Goal: Task Accomplishment & Management: Complete application form

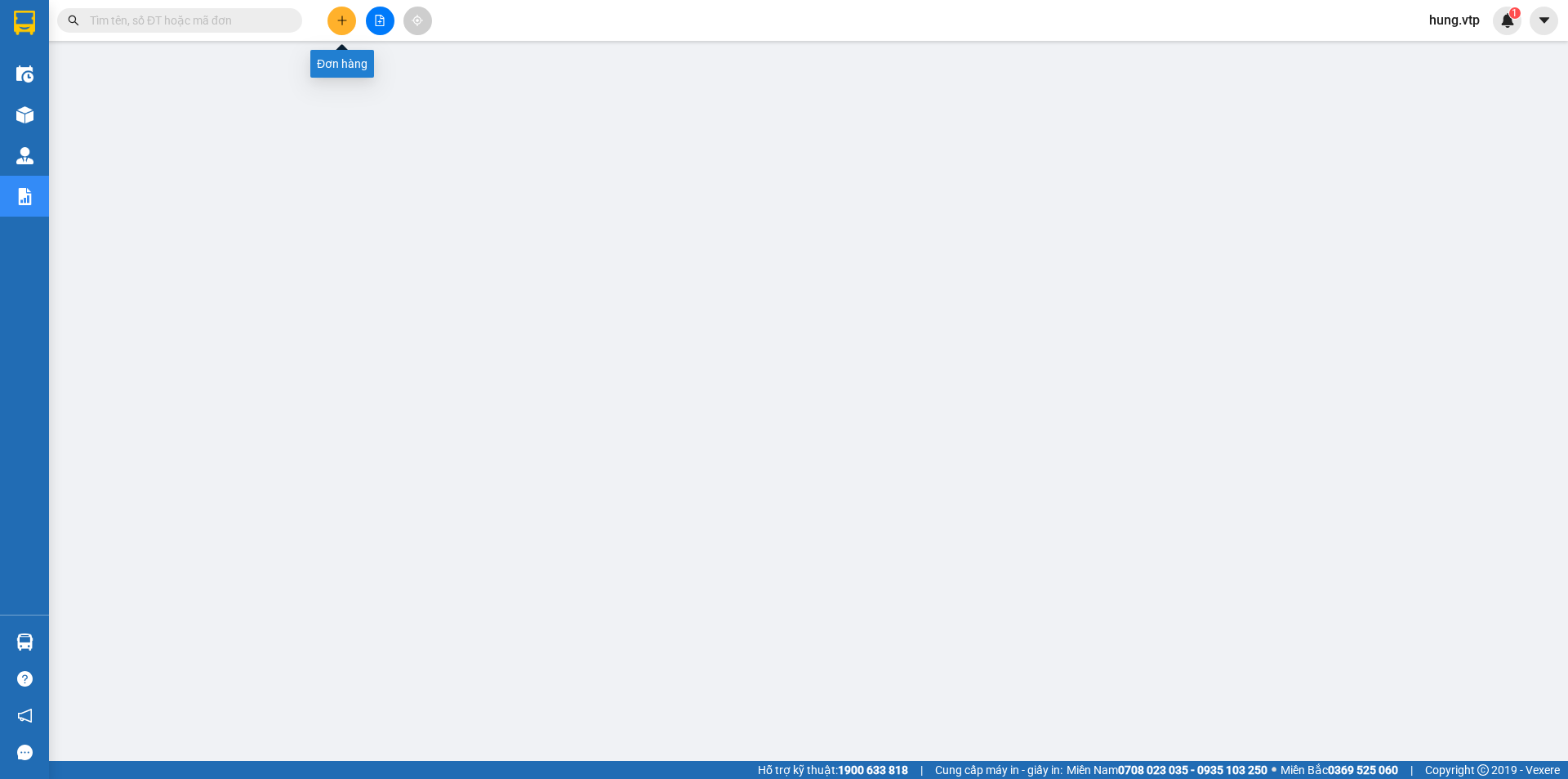
click at [329, 22] on button at bounding box center [341, 21] width 28 height 28
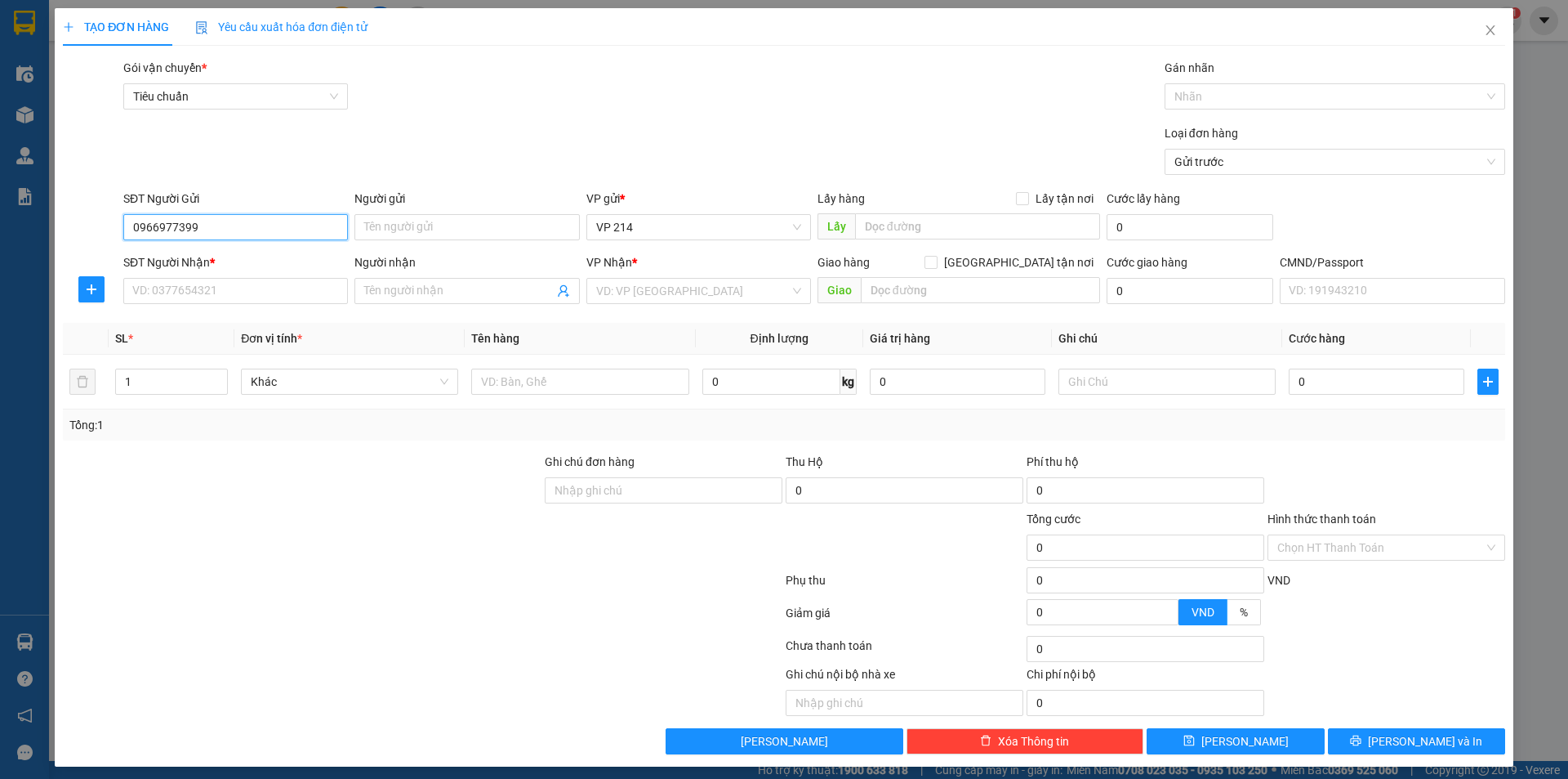
type input "0966977399"
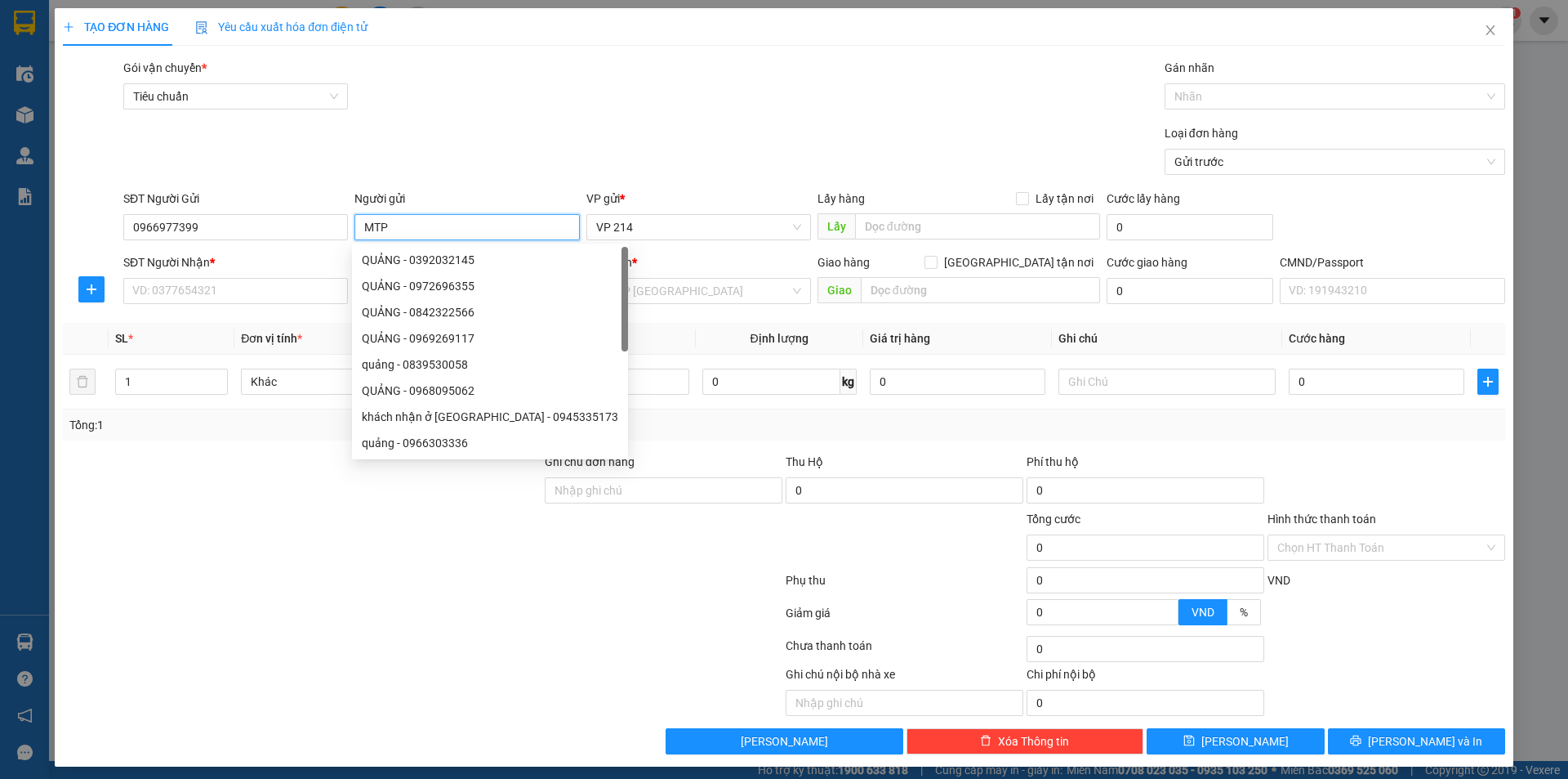
type input "MTP"
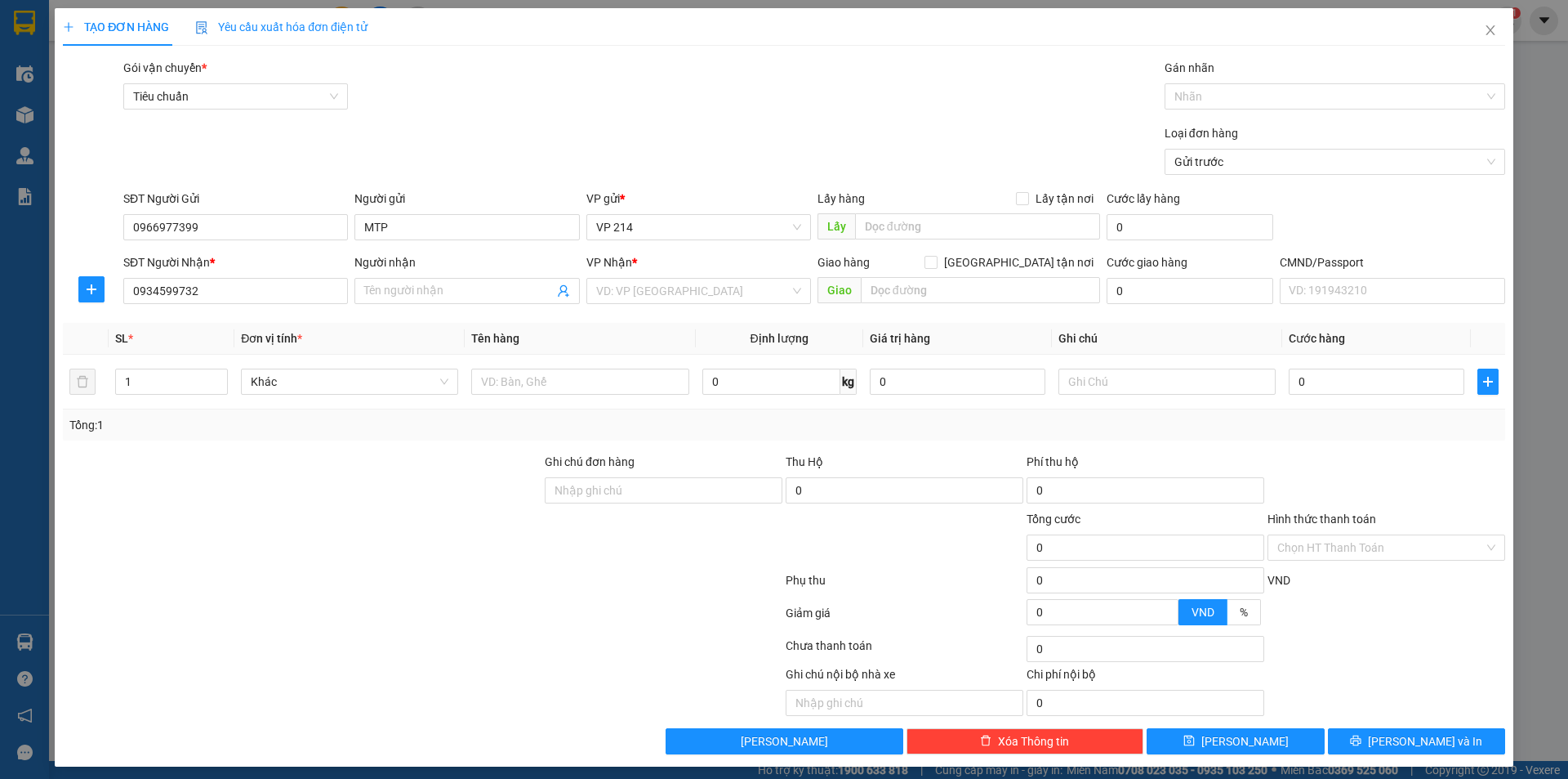
click at [545, 119] on form "Transit Pickup Surcharge Ids Transit Deliver Surcharge Ids Transit Deliver Surc…" at bounding box center [784, 120] width 1442 height 123
click at [453, 129] on div "Loại đơn hàng Gửi trước" at bounding box center [814, 153] width 1389 height 57
click at [260, 297] on input "0934599732" at bounding box center [235, 290] width 225 height 26
click at [475, 95] on div "Gói vận chuyển * Tiêu chuẩn Gán nhãn Nhãn" at bounding box center [814, 87] width 1389 height 57
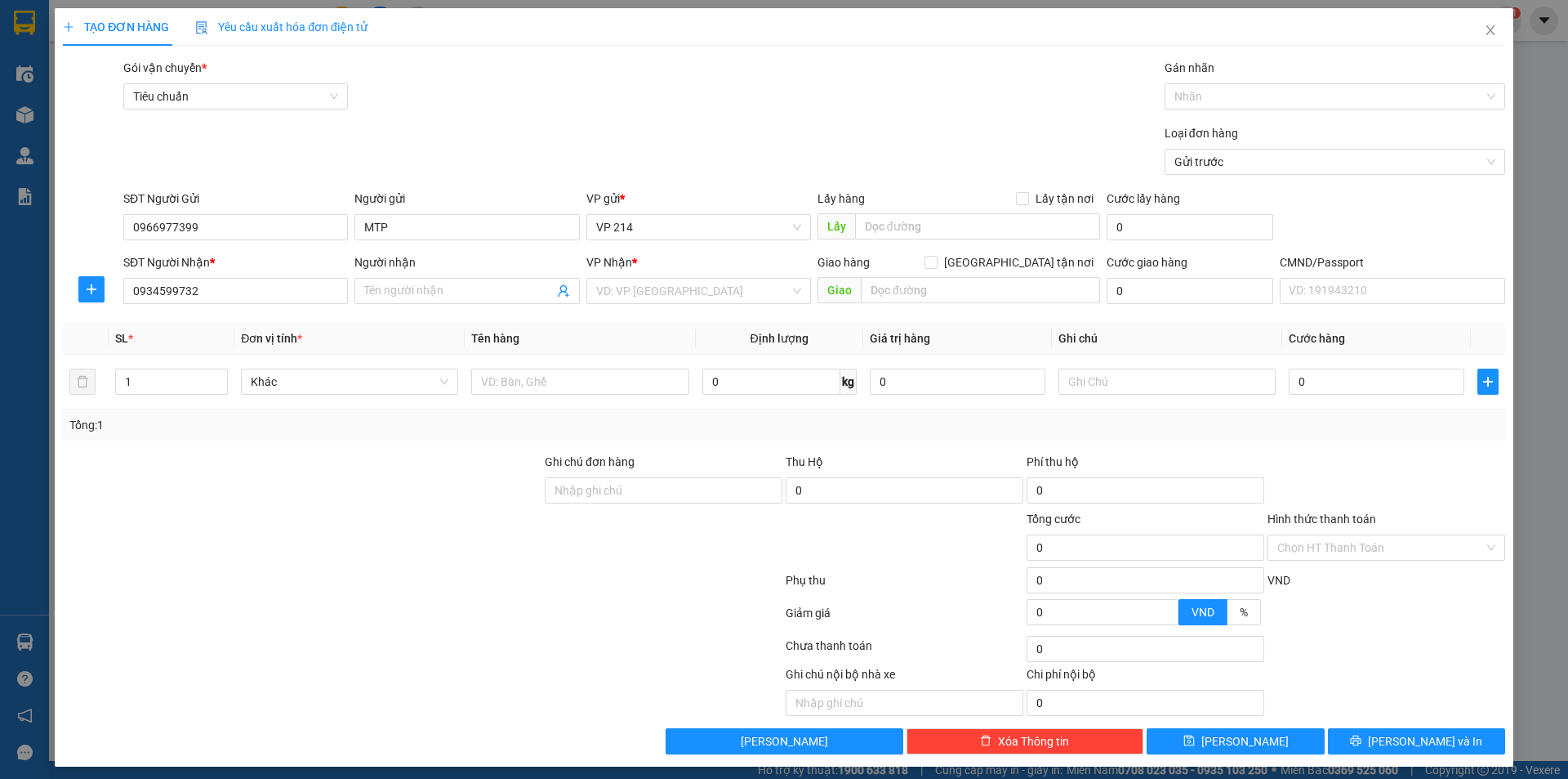
click at [426, 506] on div at bounding box center [301, 481] width 481 height 57
click at [477, 142] on div "Loại đơn hàng Gửi trước" at bounding box center [814, 153] width 1389 height 57
click at [374, 292] on input "Người nhận" at bounding box center [458, 290] width 188 height 18
click at [265, 286] on input "0934599732" at bounding box center [235, 290] width 225 height 26
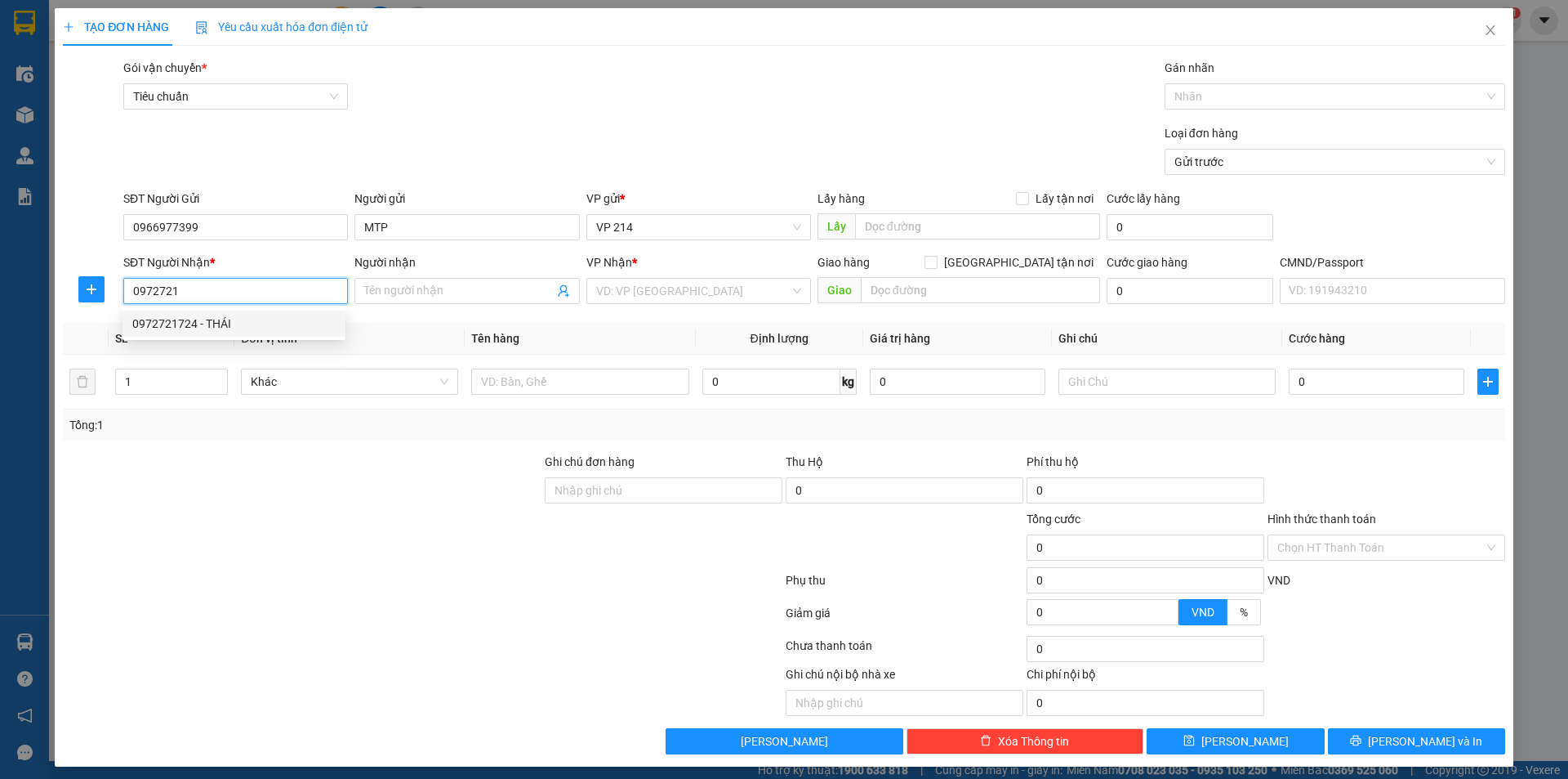
click at [186, 324] on div "0972721724 - THÁI" at bounding box center [233, 324] width 203 height 18
type input "0972721724"
type input "THÁI"
type input "ĐẠI LÝ 4 HUỆ"
type input "0972721724"
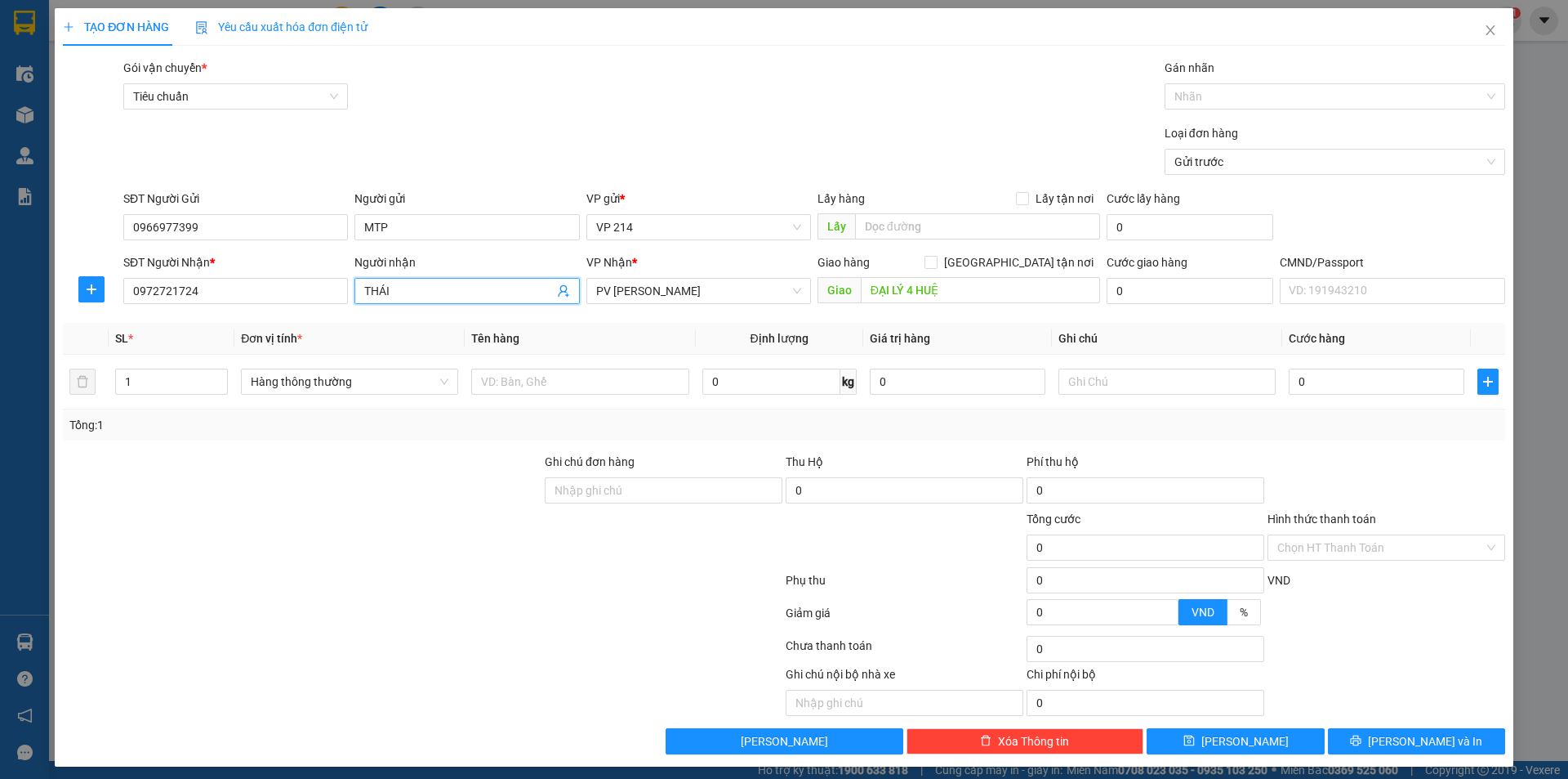
click at [473, 296] on input "THÁI" at bounding box center [458, 290] width 188 height 18
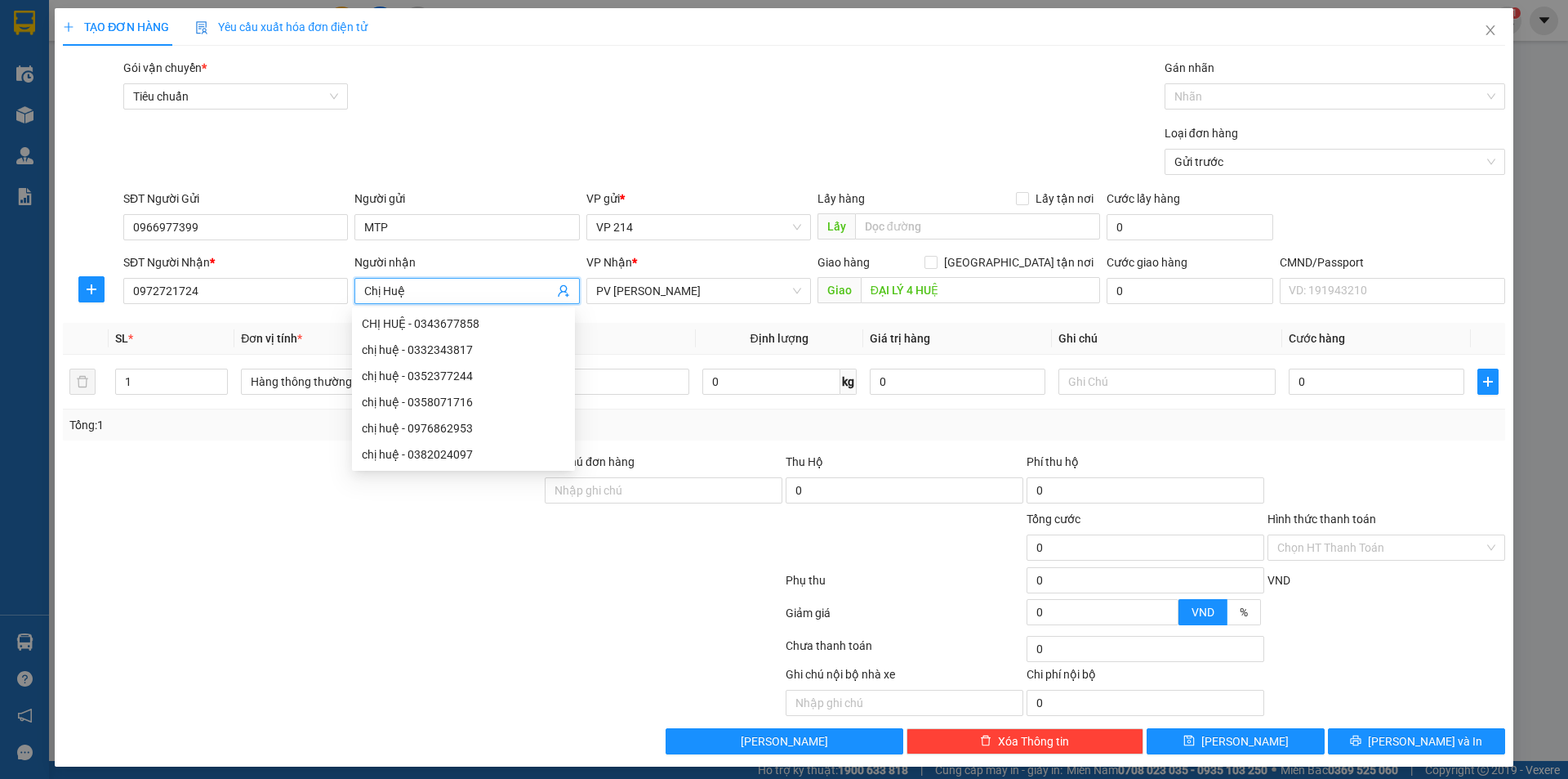
type input "Chị Huệ"
click at [403, 621] on div at bounding box center [422, 615] width 723 height 32
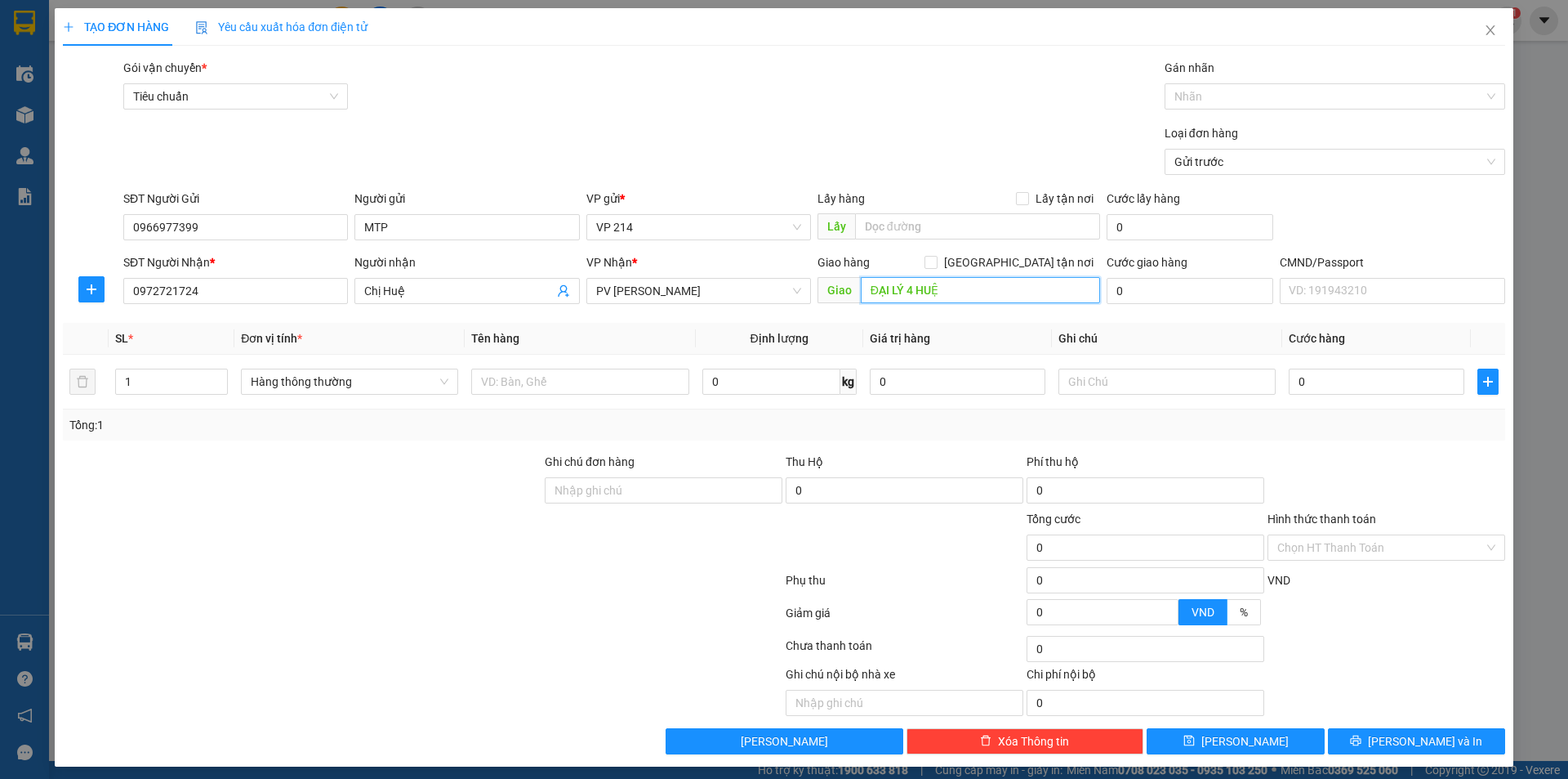
click at [1009, 285] on input "ĐẠI LÝ 4 HUỆ" at bounding box center [981, 289] width 239 height 26
type input "cẩn thận, k bao bể vỡ"
type input "3"
type input "labo bàn cầu"
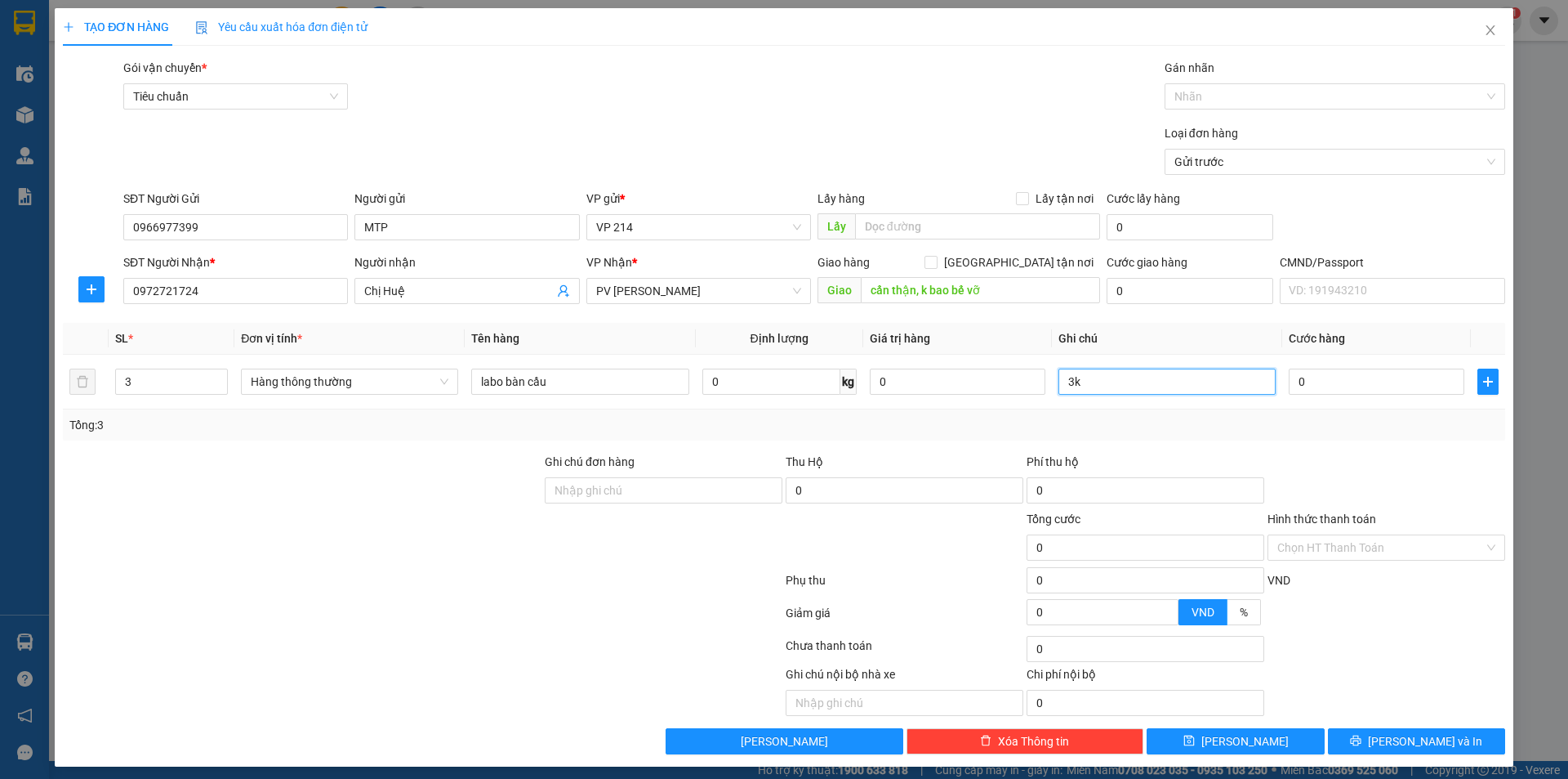
type input "3k"
type input "2"
type input "20"
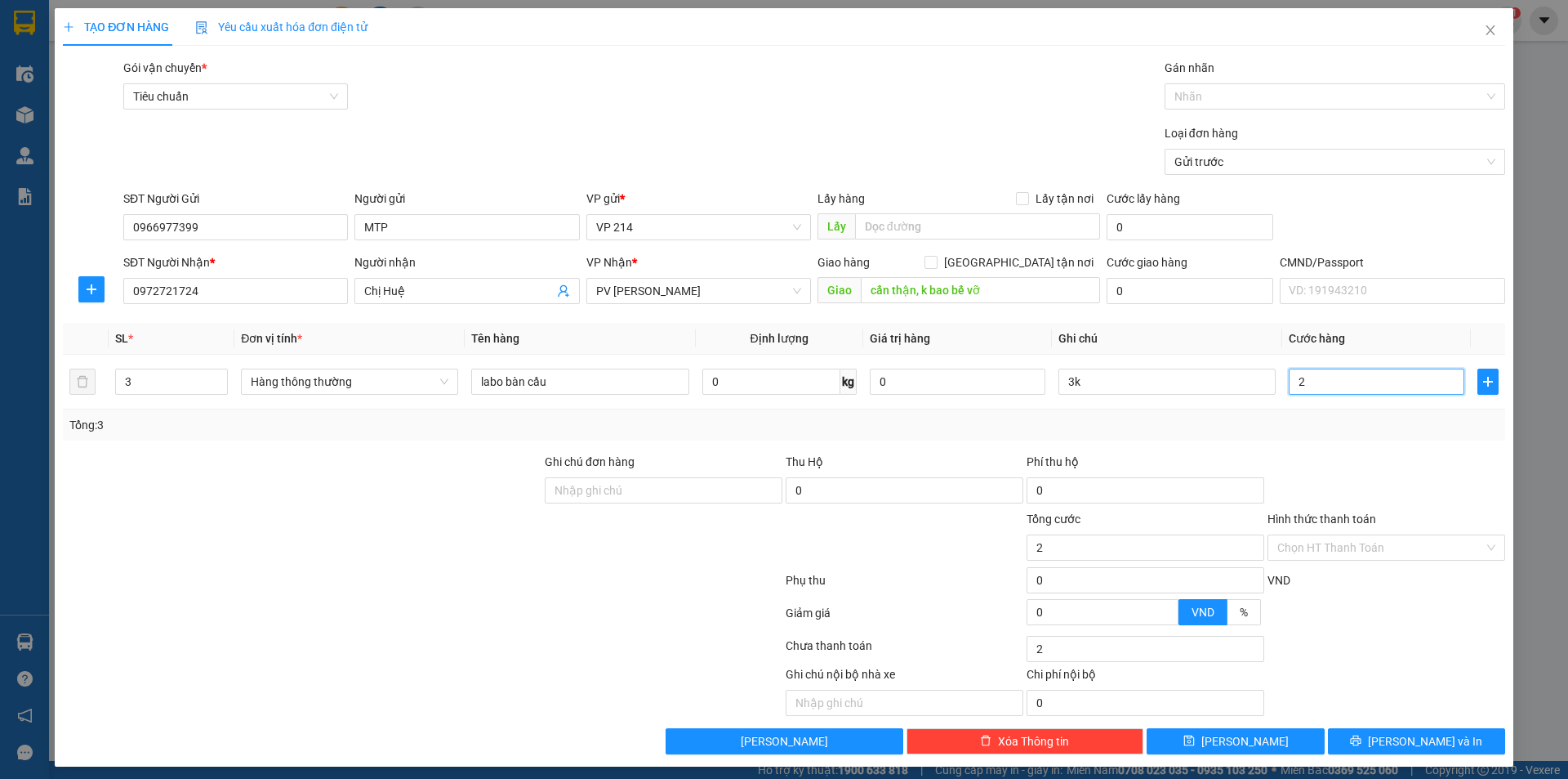
type input "20"
type input "200"
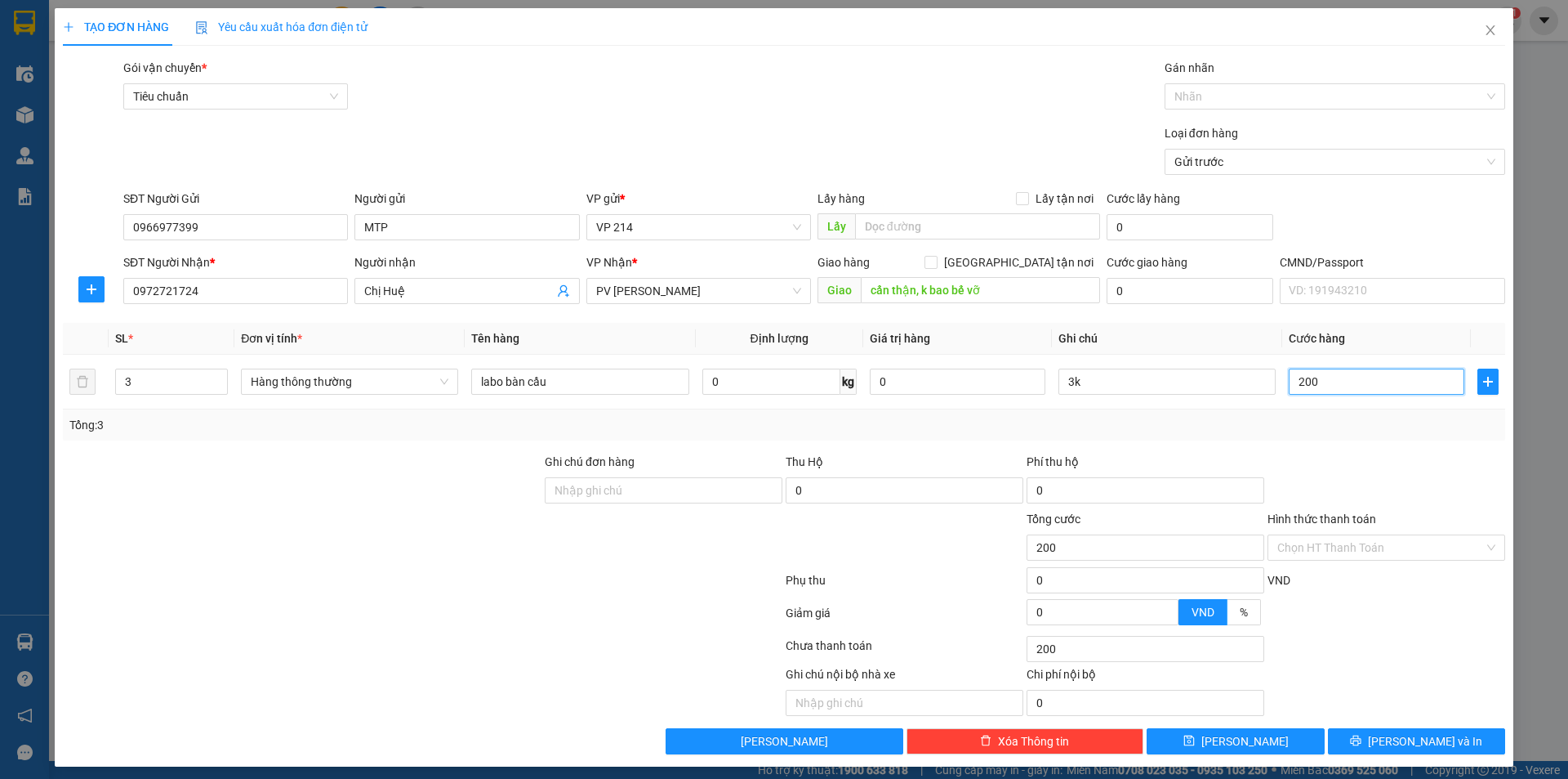
type input "2.000"
type input "20.000"
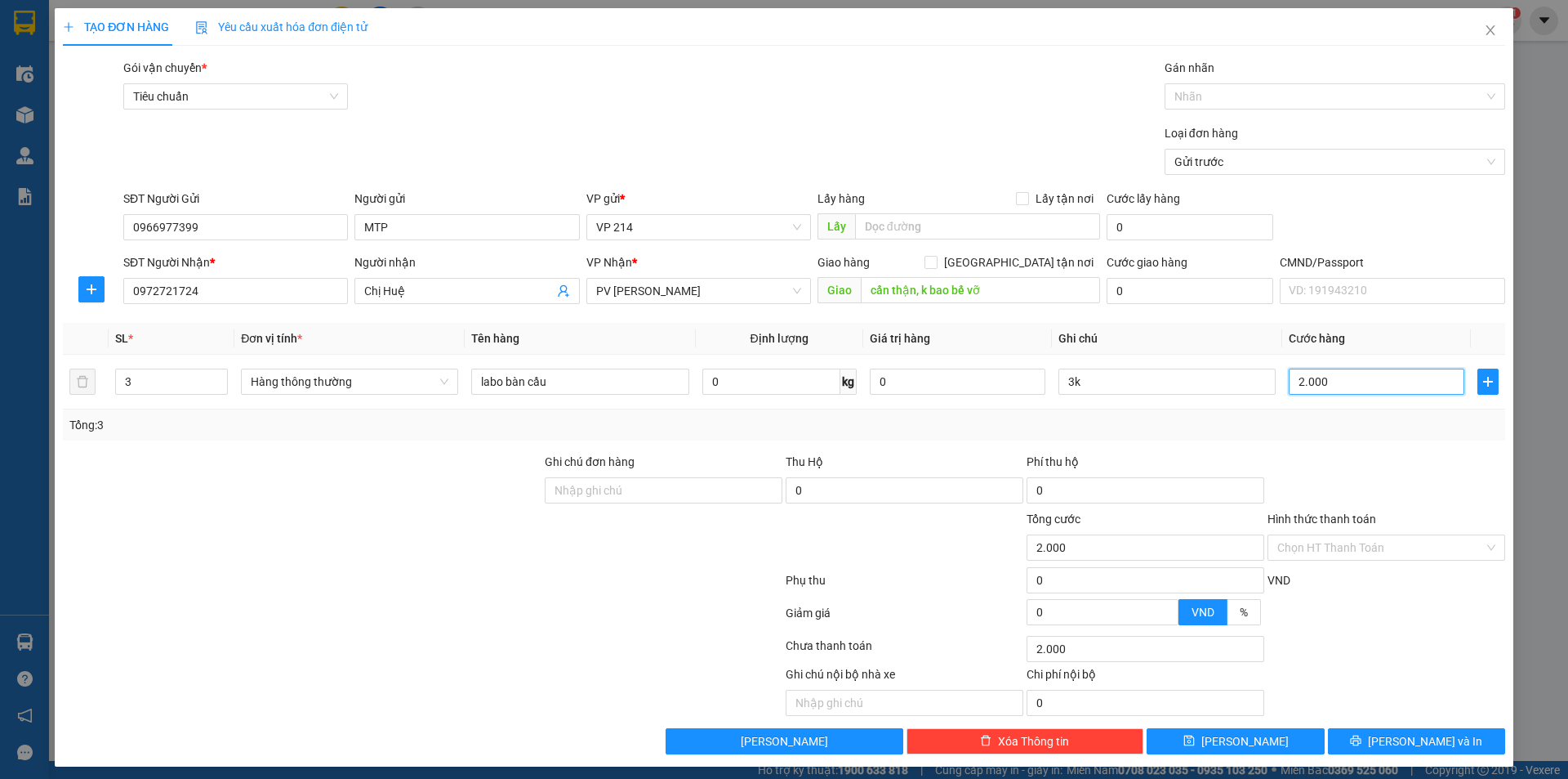
type input "20.000"
type input "200.000"
type input "2"
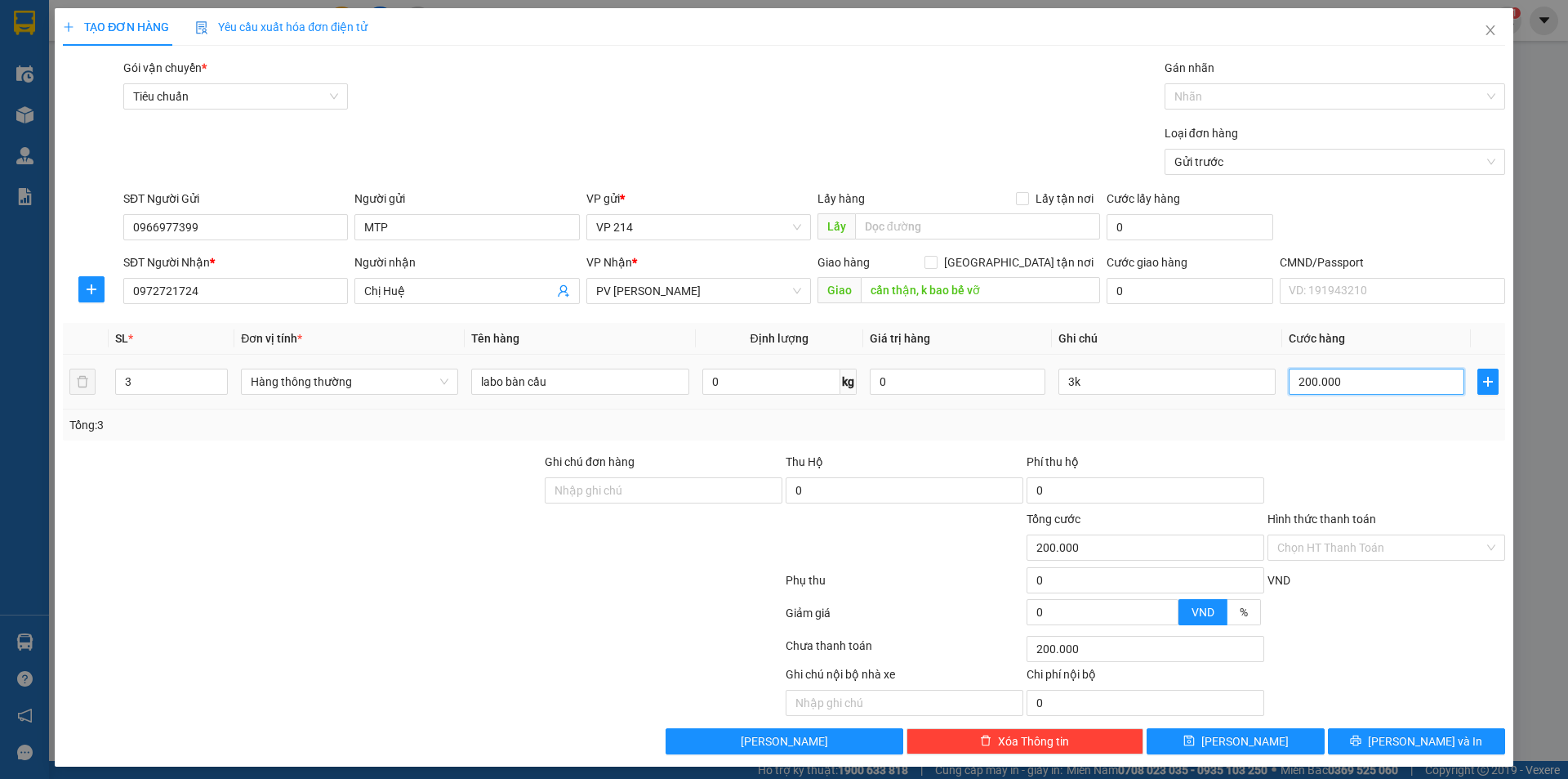
type input "2"
type input "25"
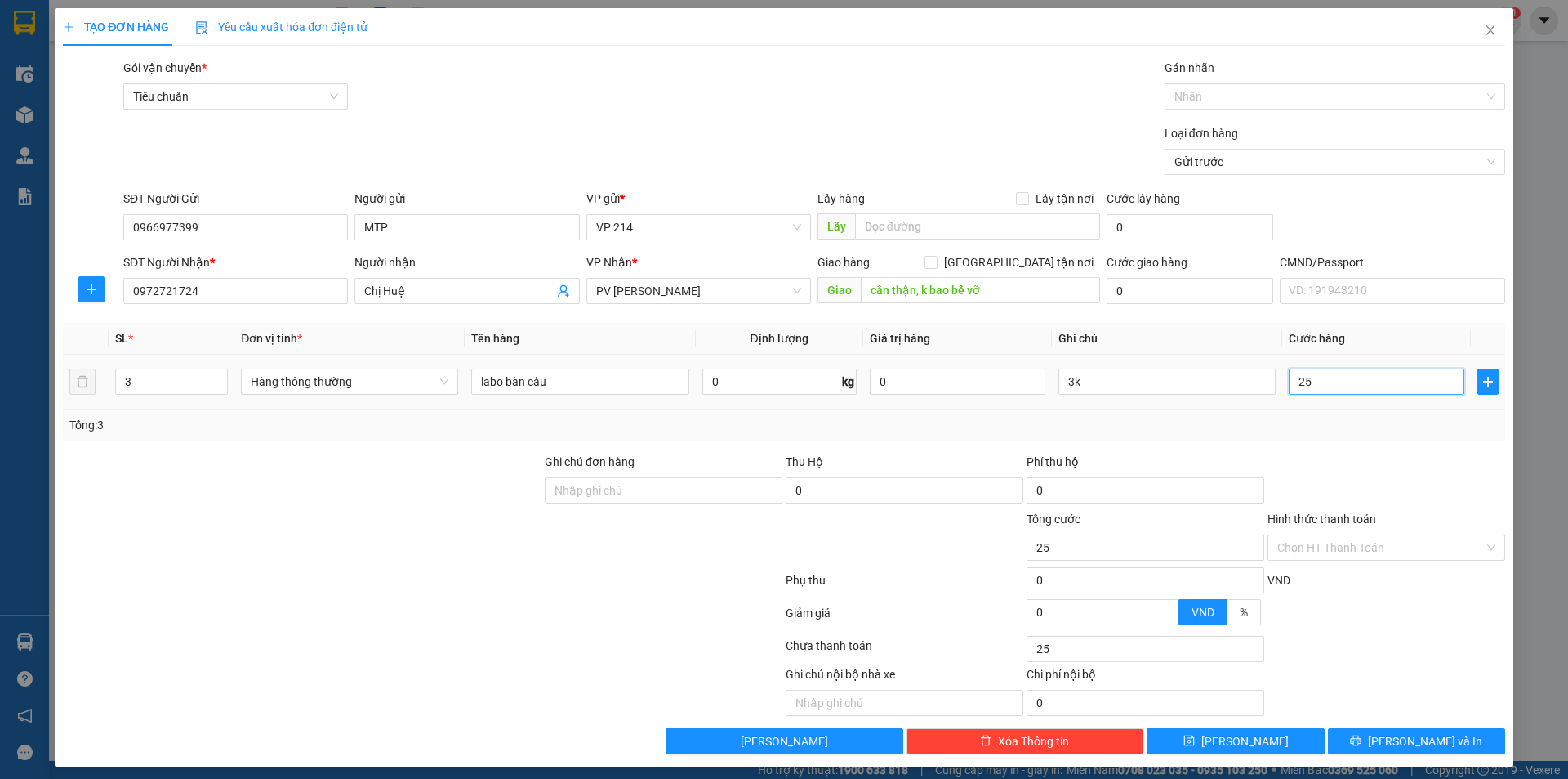
type input "250"
type input "2.500"
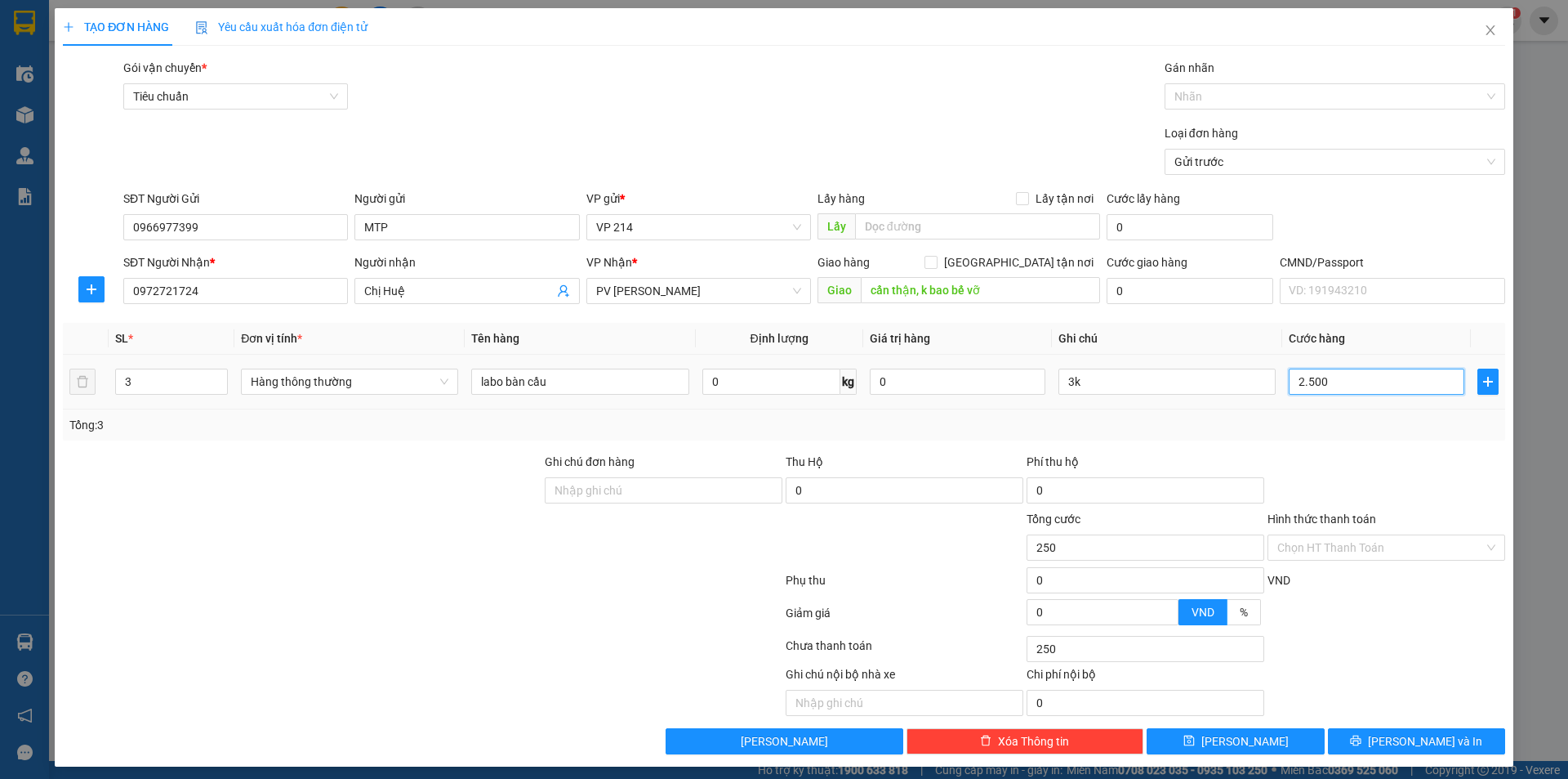
type input "2.500"
type input "25.000"
type input "250.000"
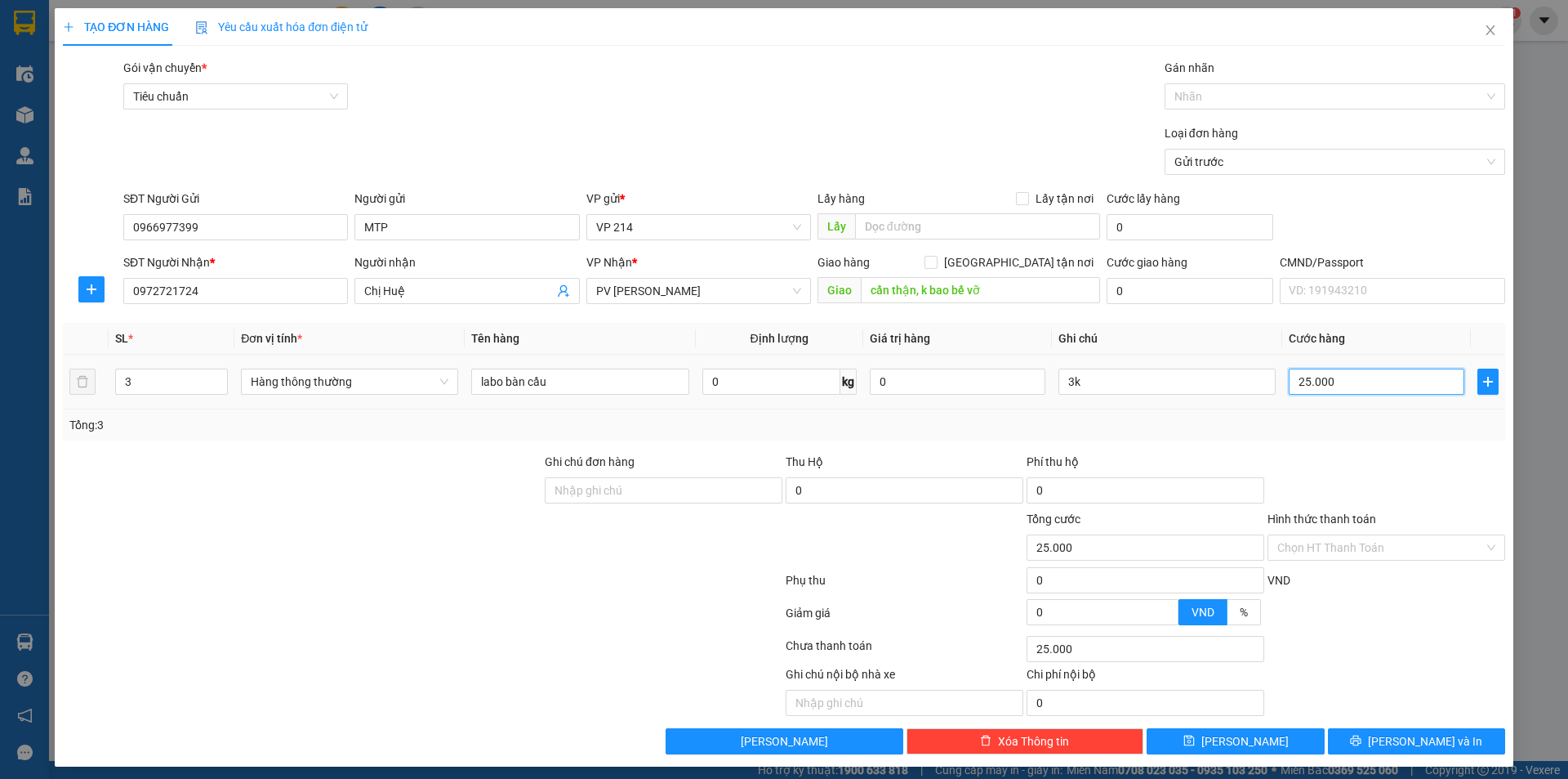
type input "250.000"
click at [1400, 744] on span "[PERSON_NAME] và In" at bounding box center [1425, 741] width 115 height 18
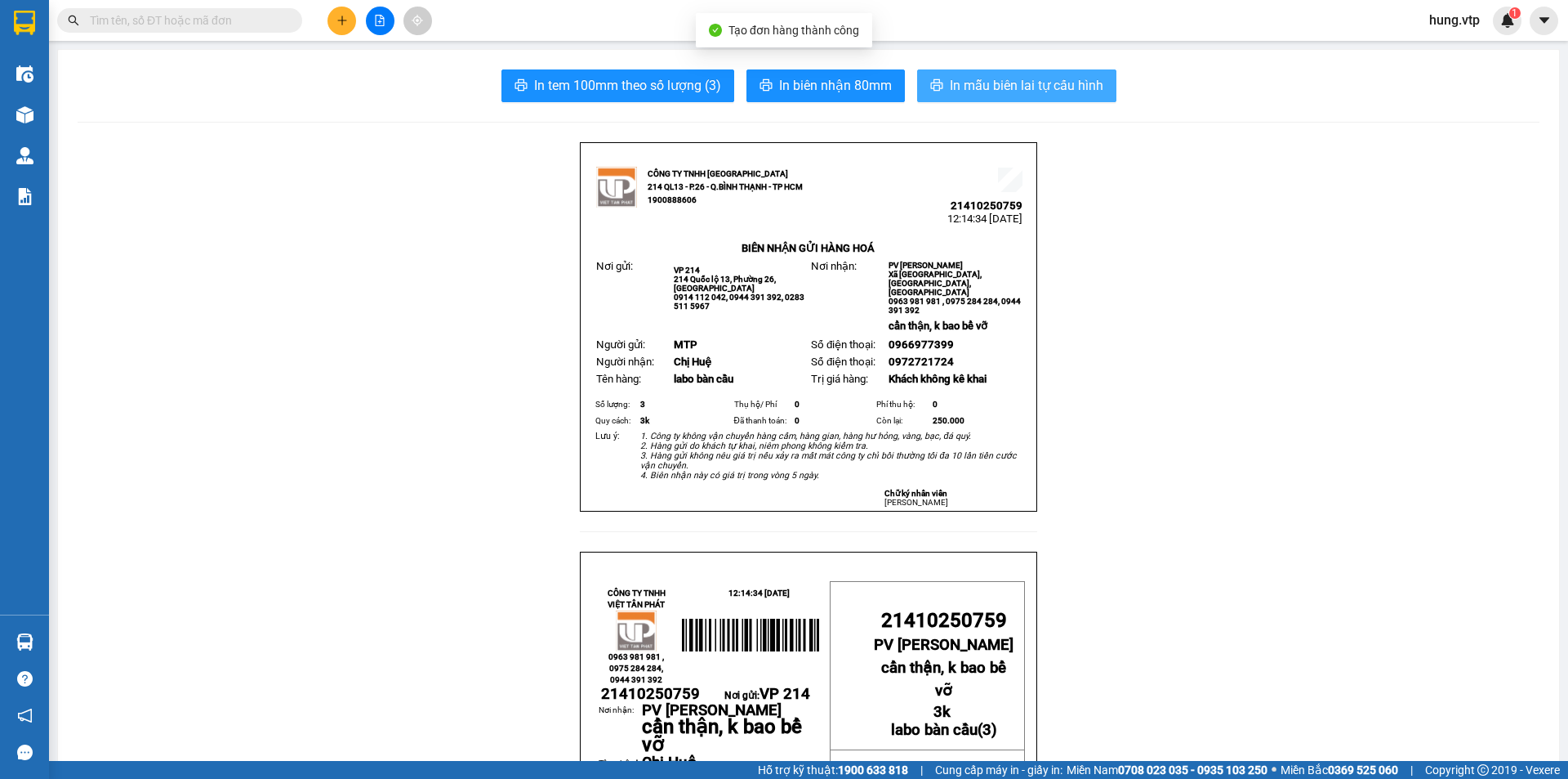
click at [989, 95] on span "In mẫu biên lai tự cấu hình" at bounding box center [1027, 85] width 154 height 21
click at [348, 26] on button at bounding box center [341, 21] width 28 height 28
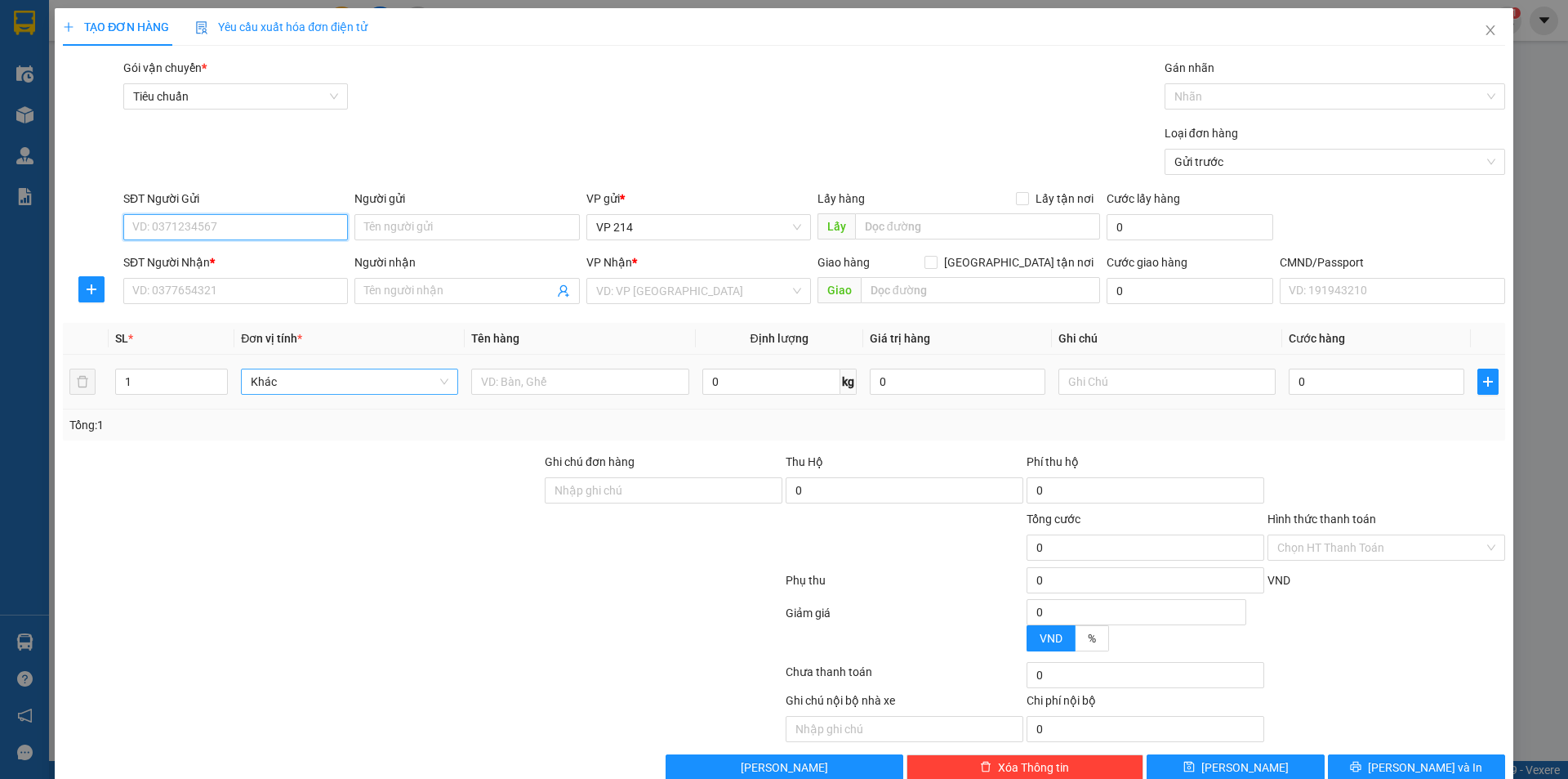
type input "0"
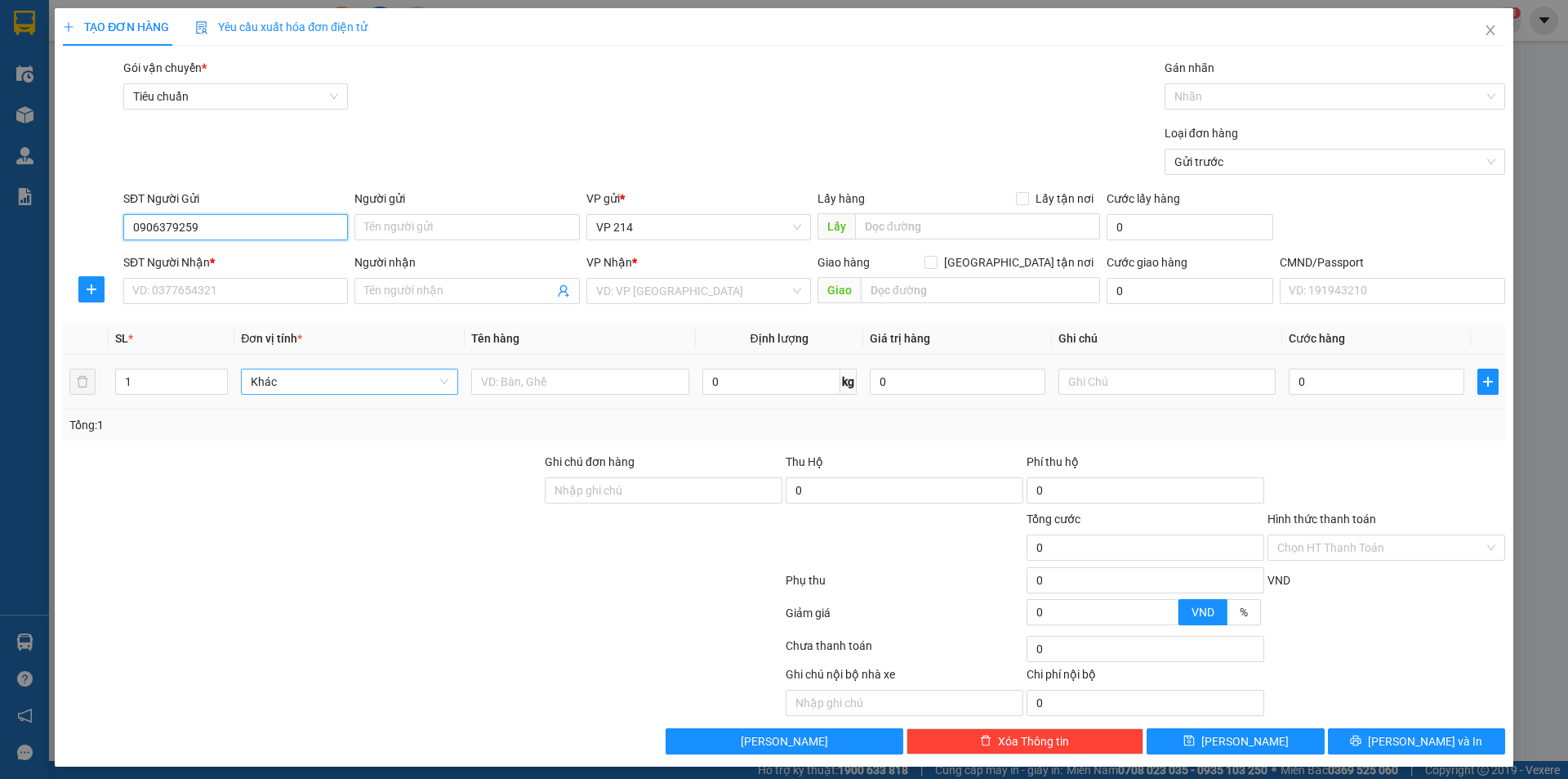
type input "0906379259"
type input "tùng"
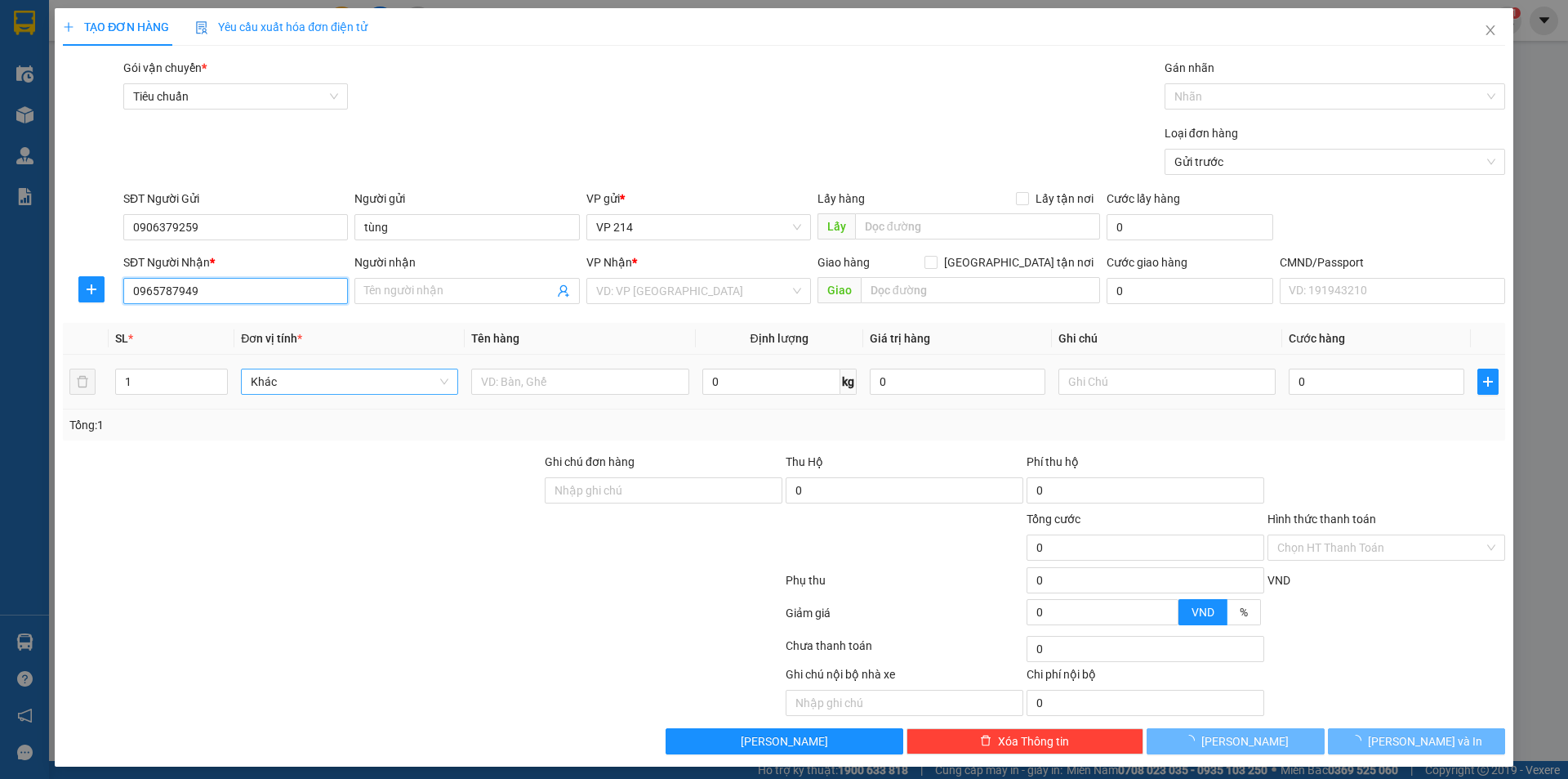
type input "0965787949"
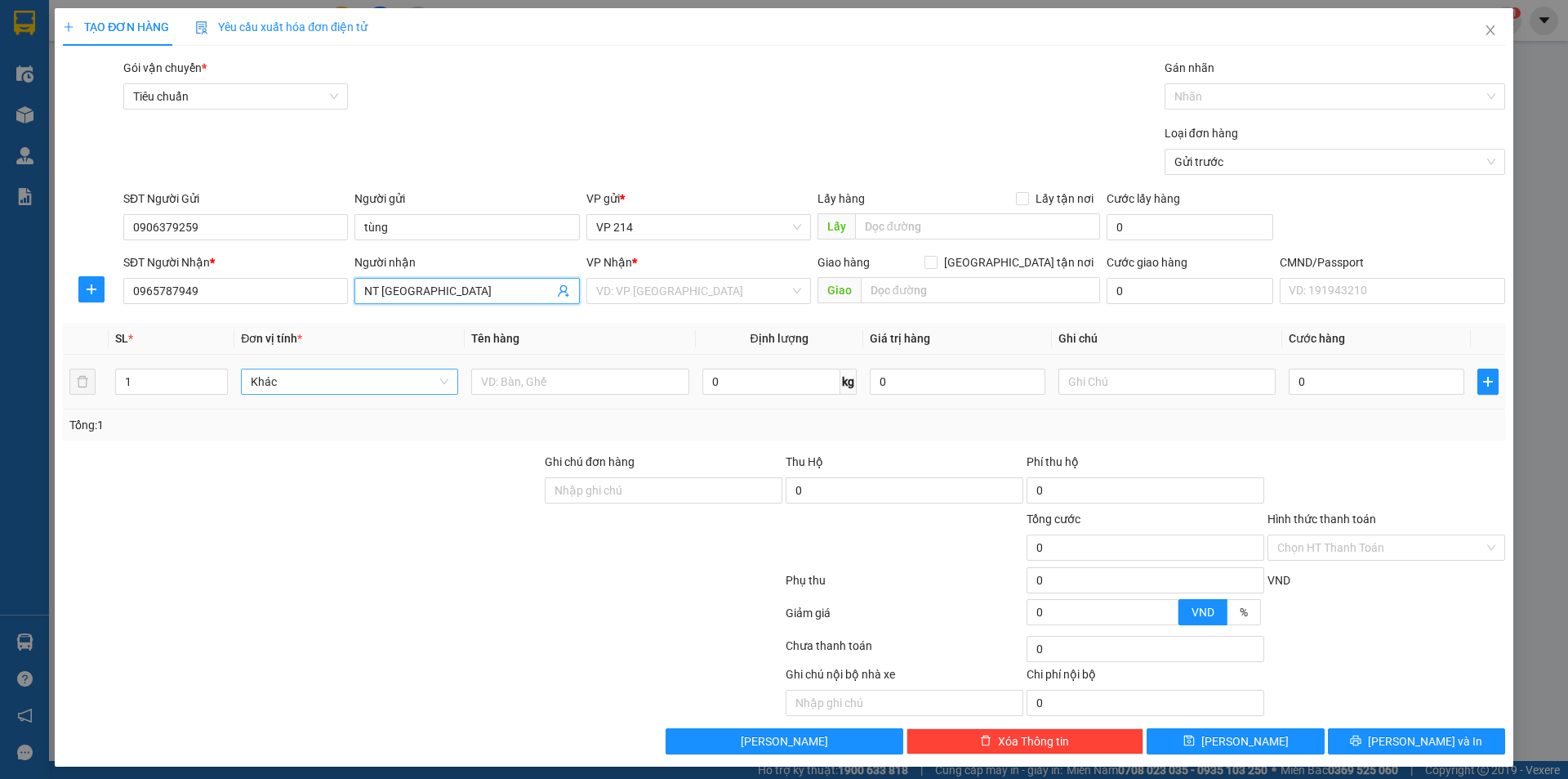
type input "NT [GEOGRAPHIC_DATA]"
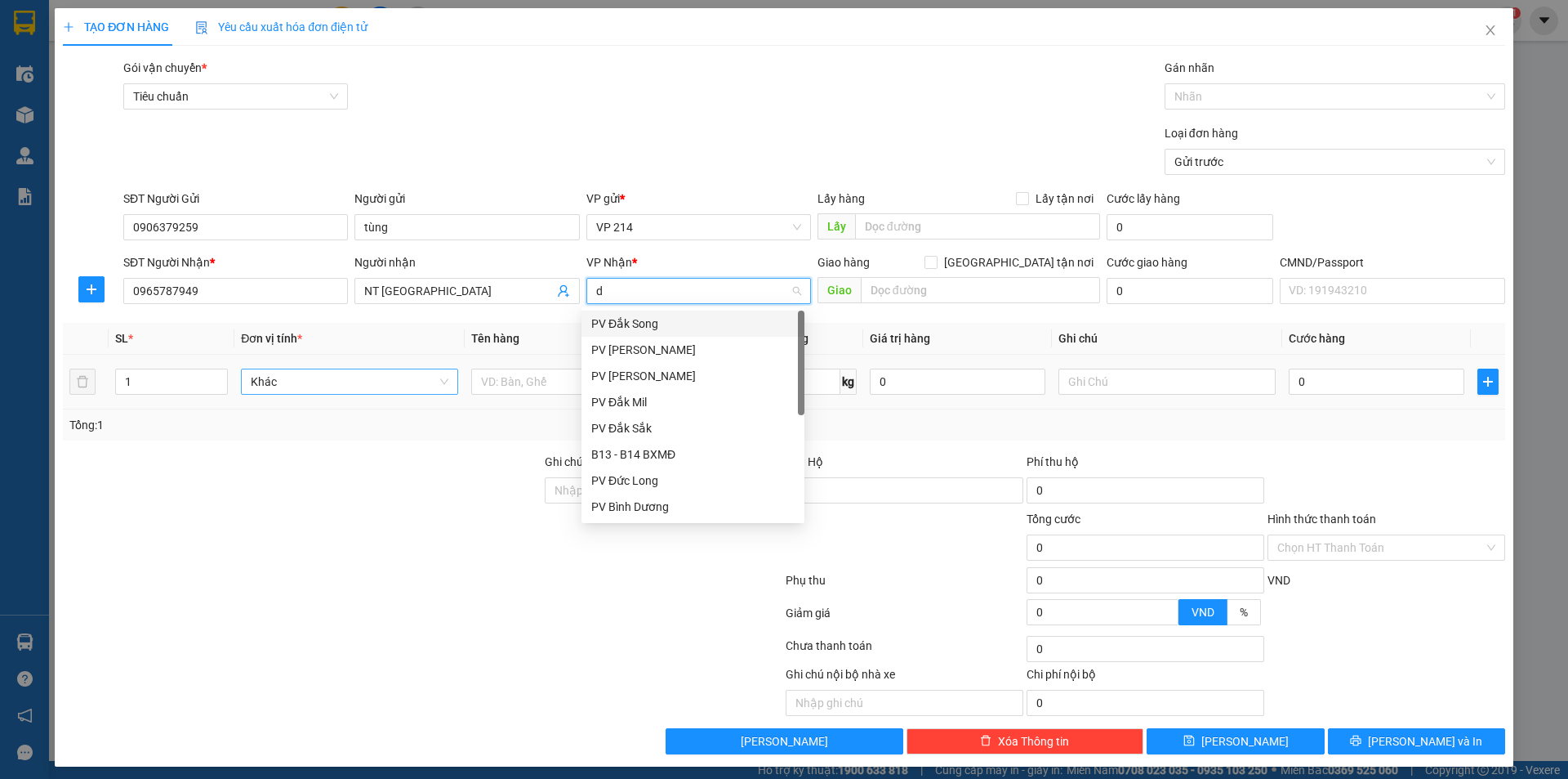
type input "dm"
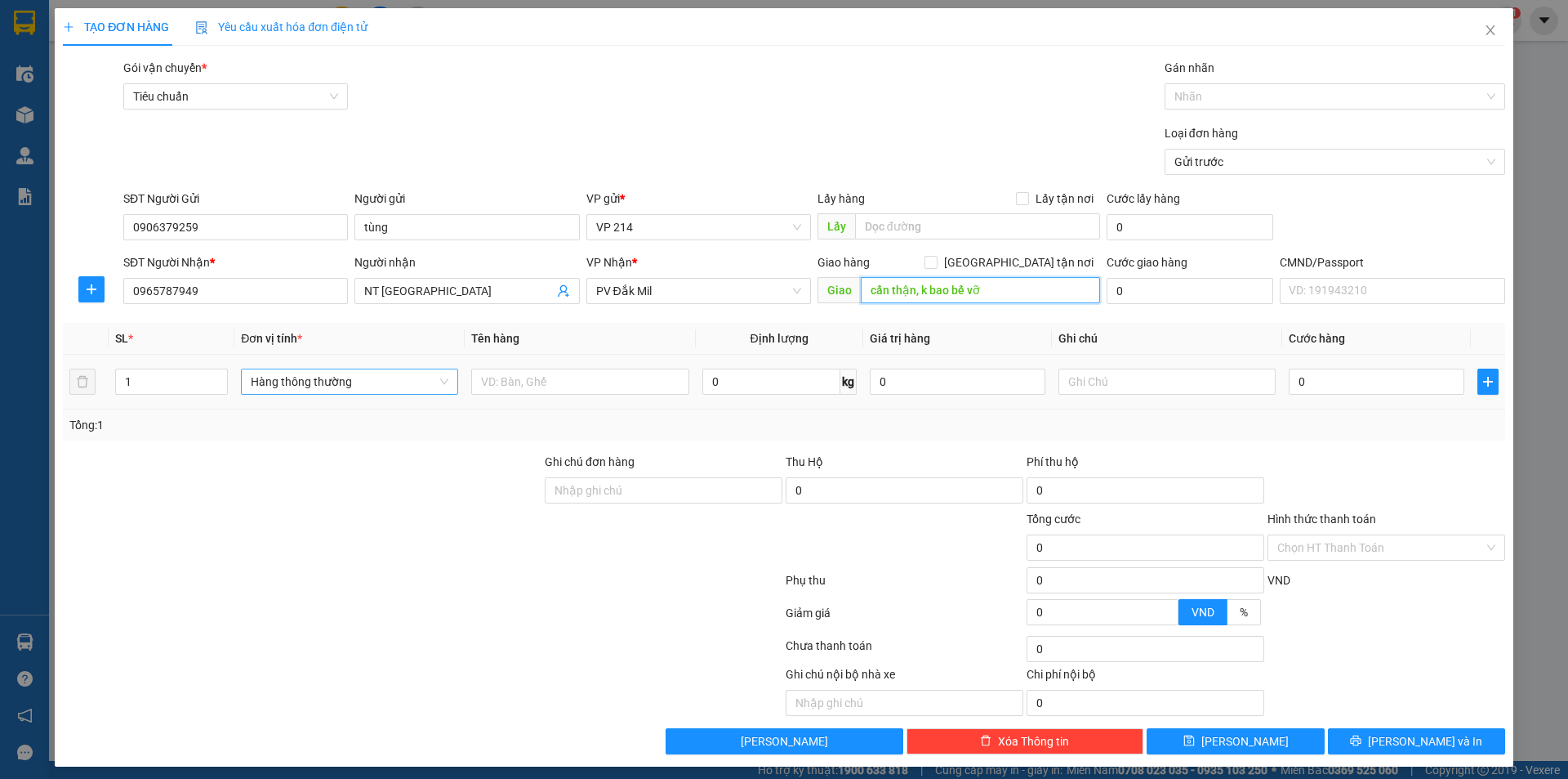
type input "cẩn thận, k bao bể vỡ"
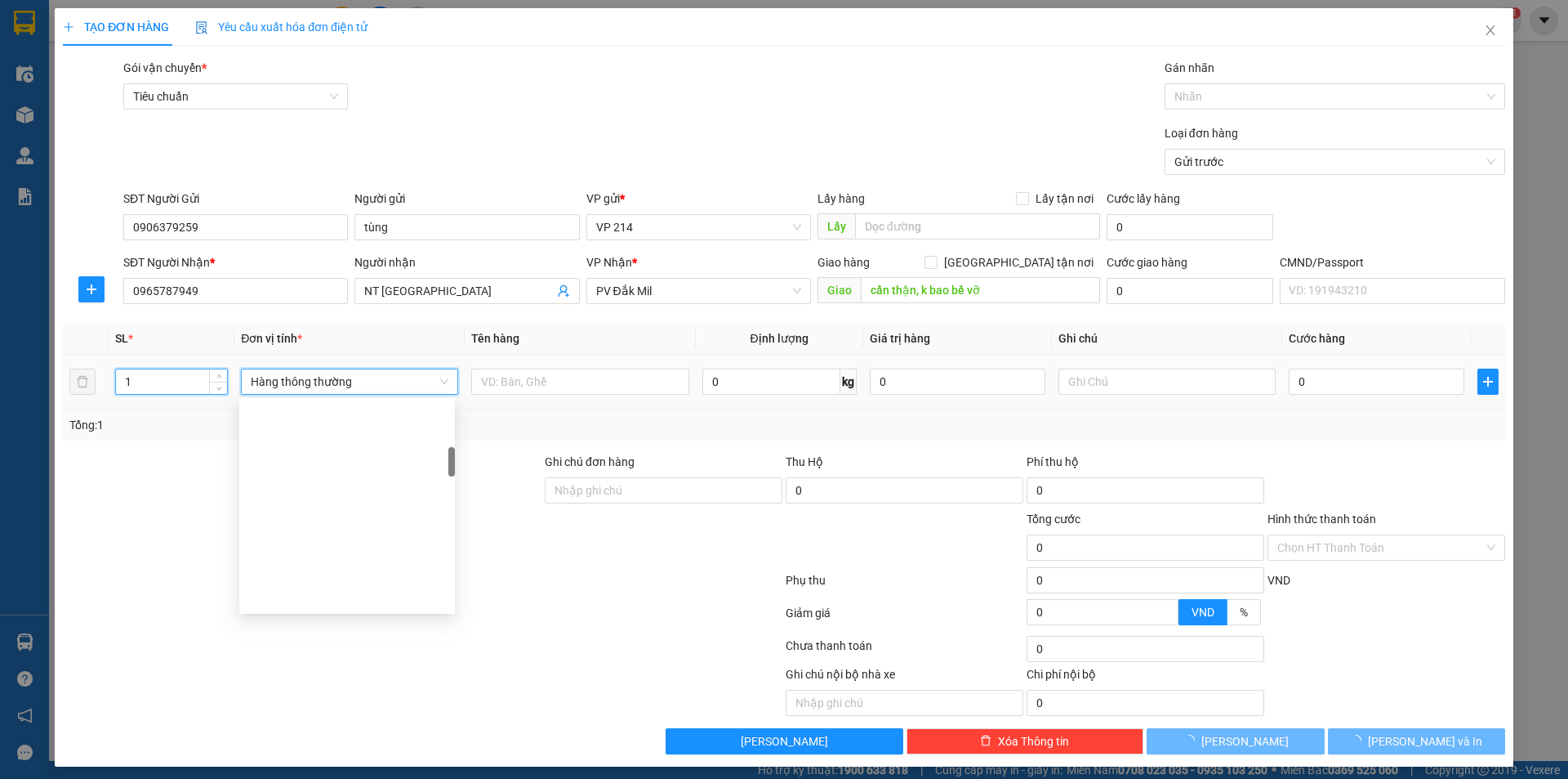
type input "5"
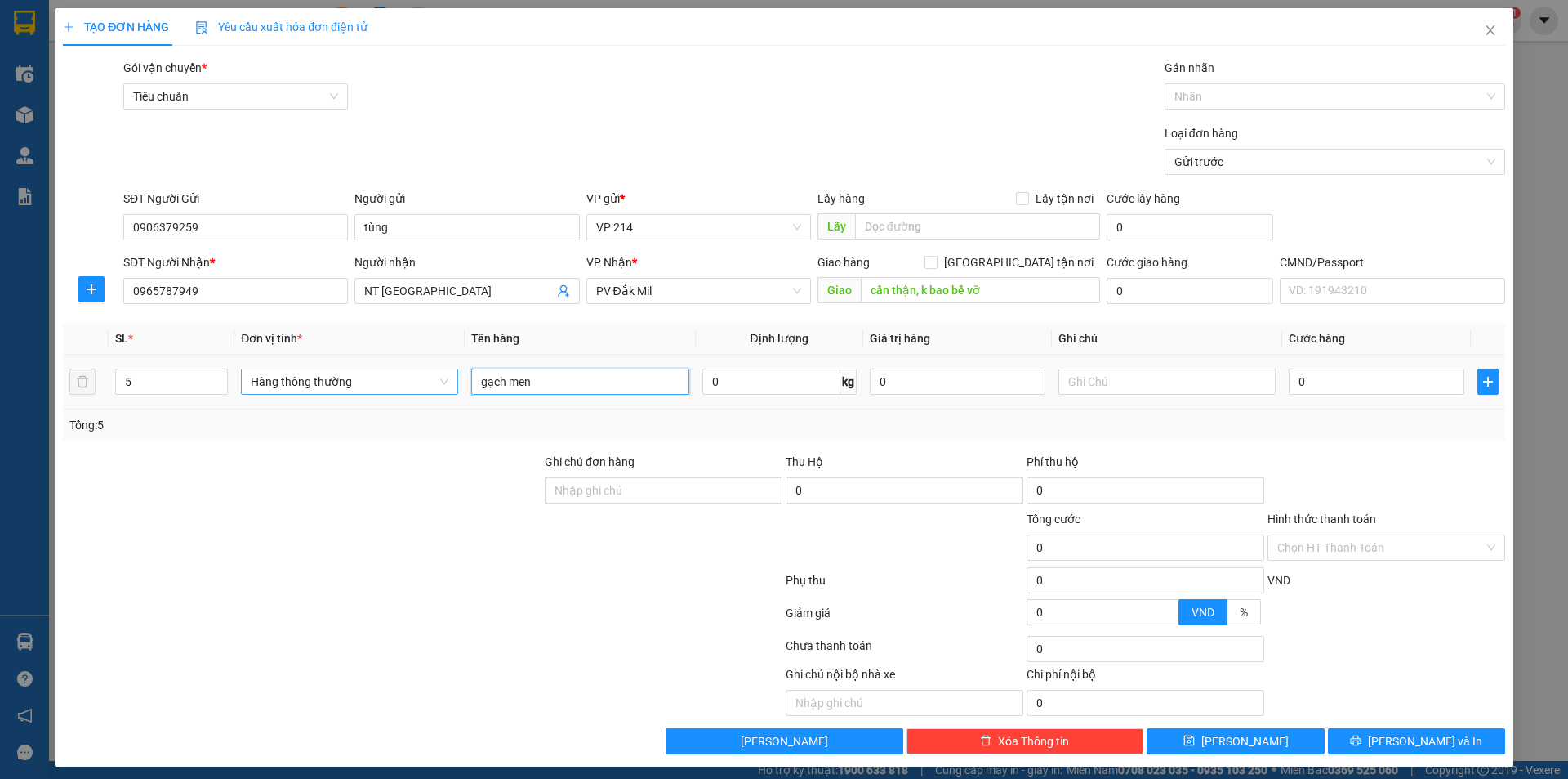
type input "gạch men"
type input "5 thùng"
type input "1"
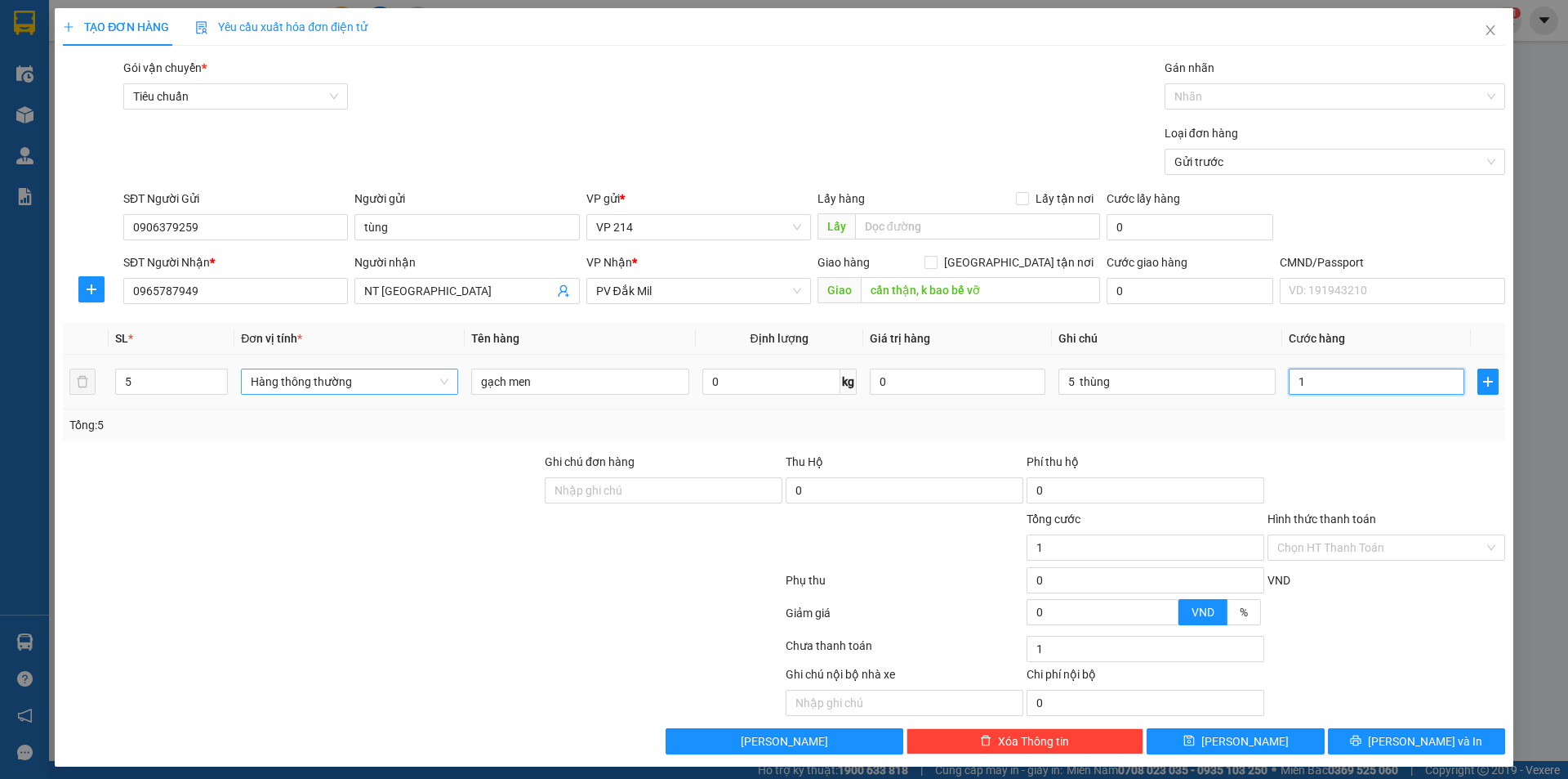
type input "15"
type input "150"
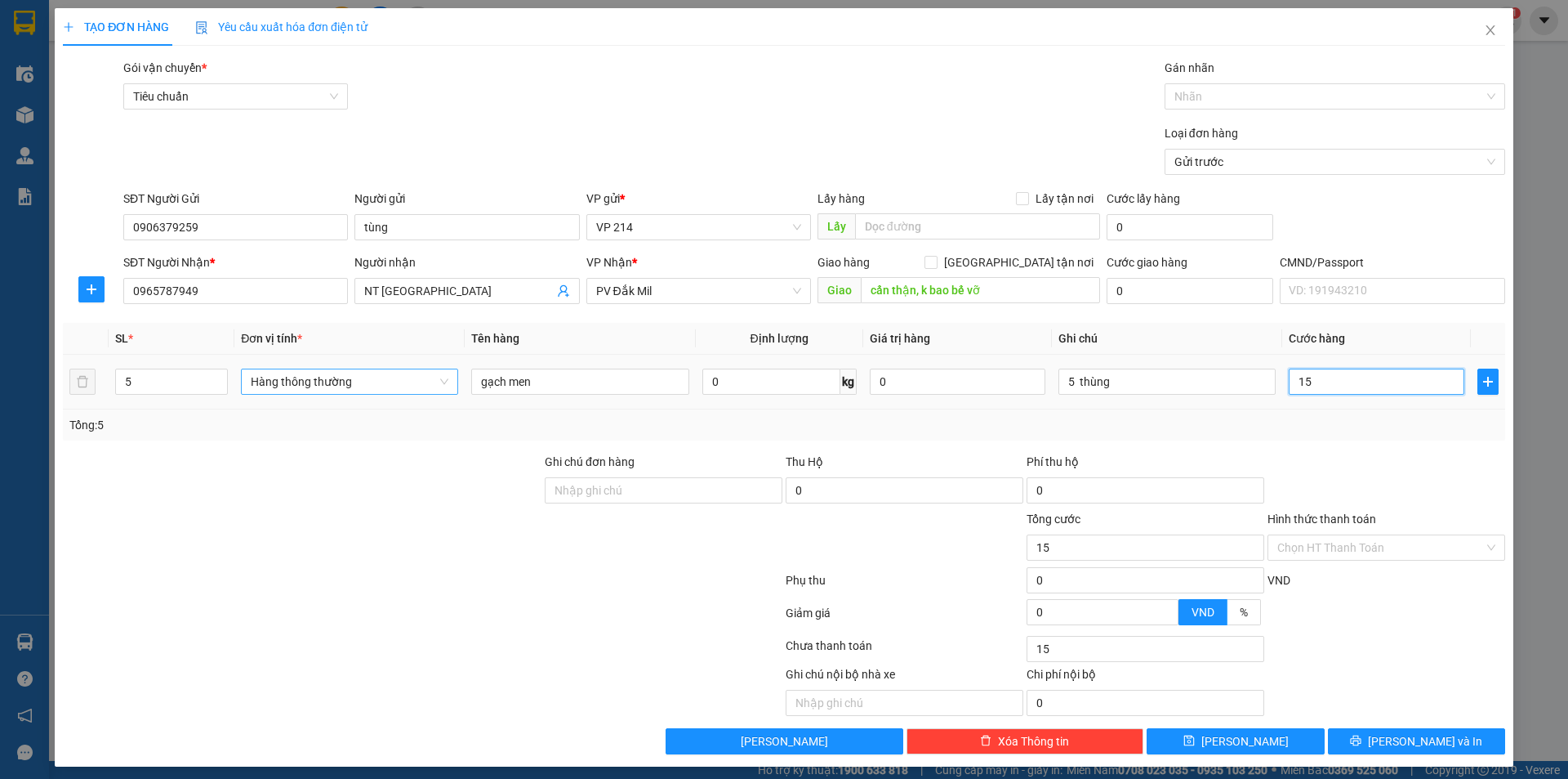
type input "150"
type input "1.500"
type input "15.000"
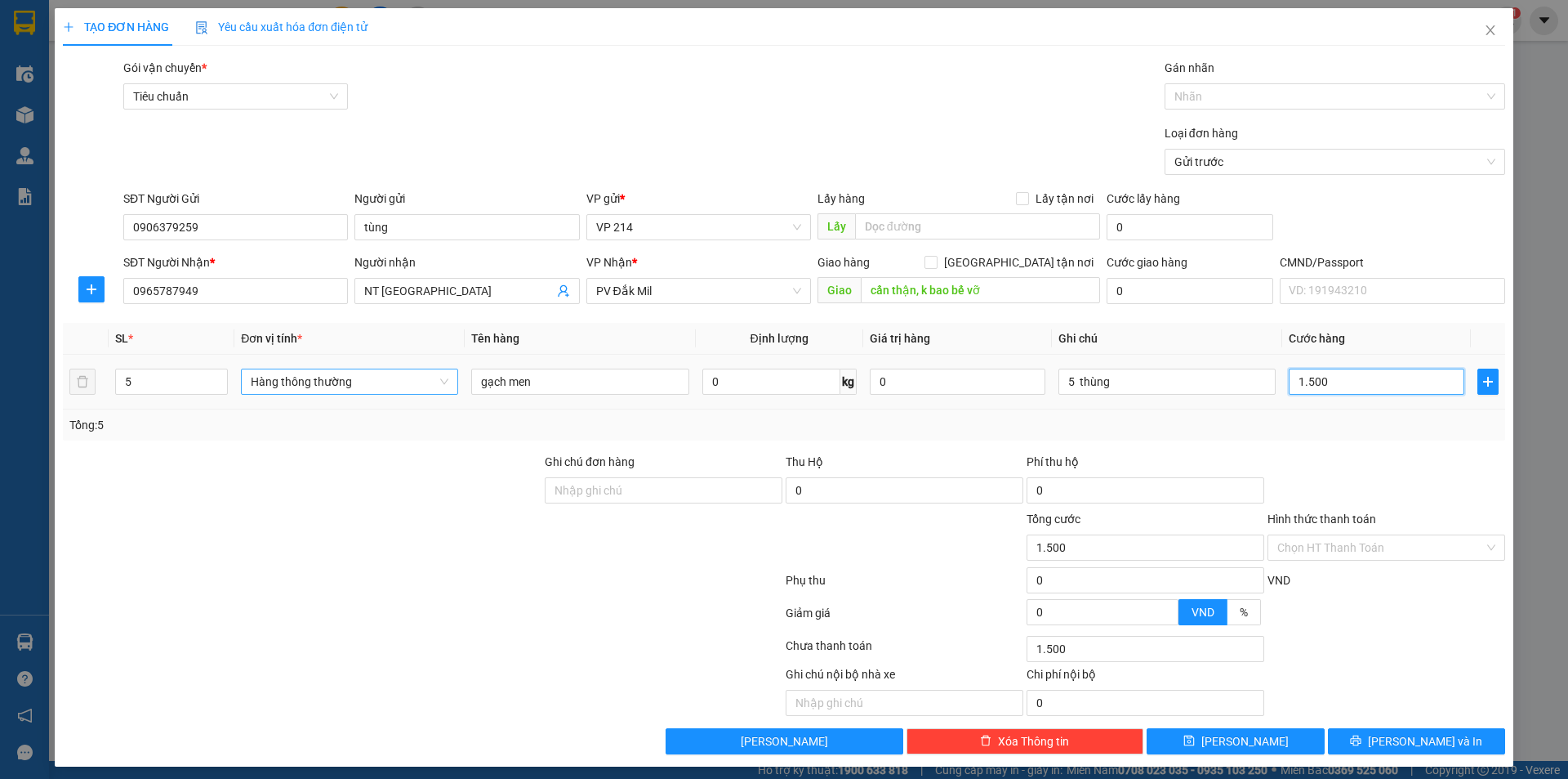
type input "15.000"
type input "150.000"
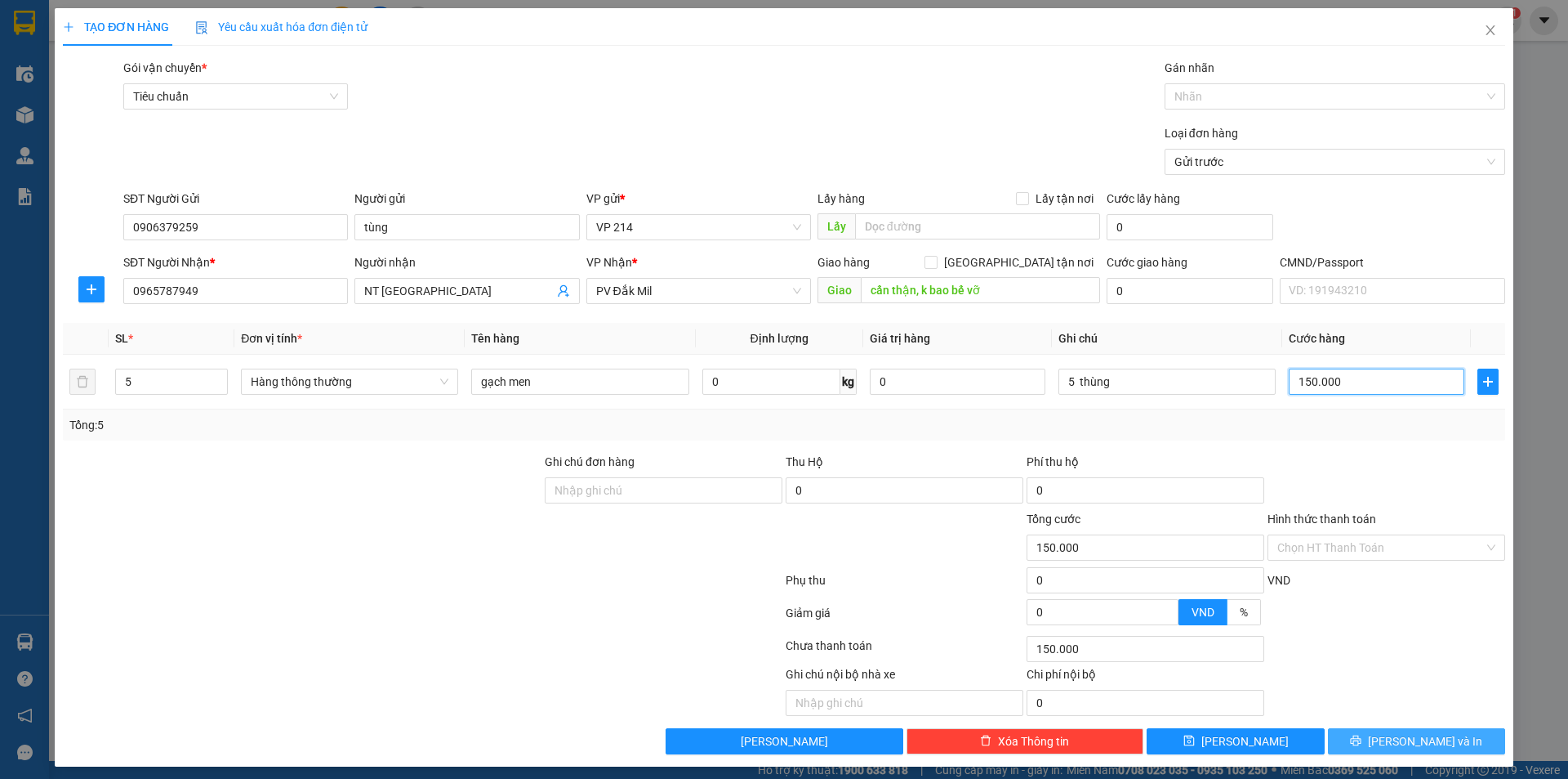
type input "150.000"
click at [1389, 745] on button "[PERSON_NAME] và In" at bounding box center [1416, 741] width 177 height 26
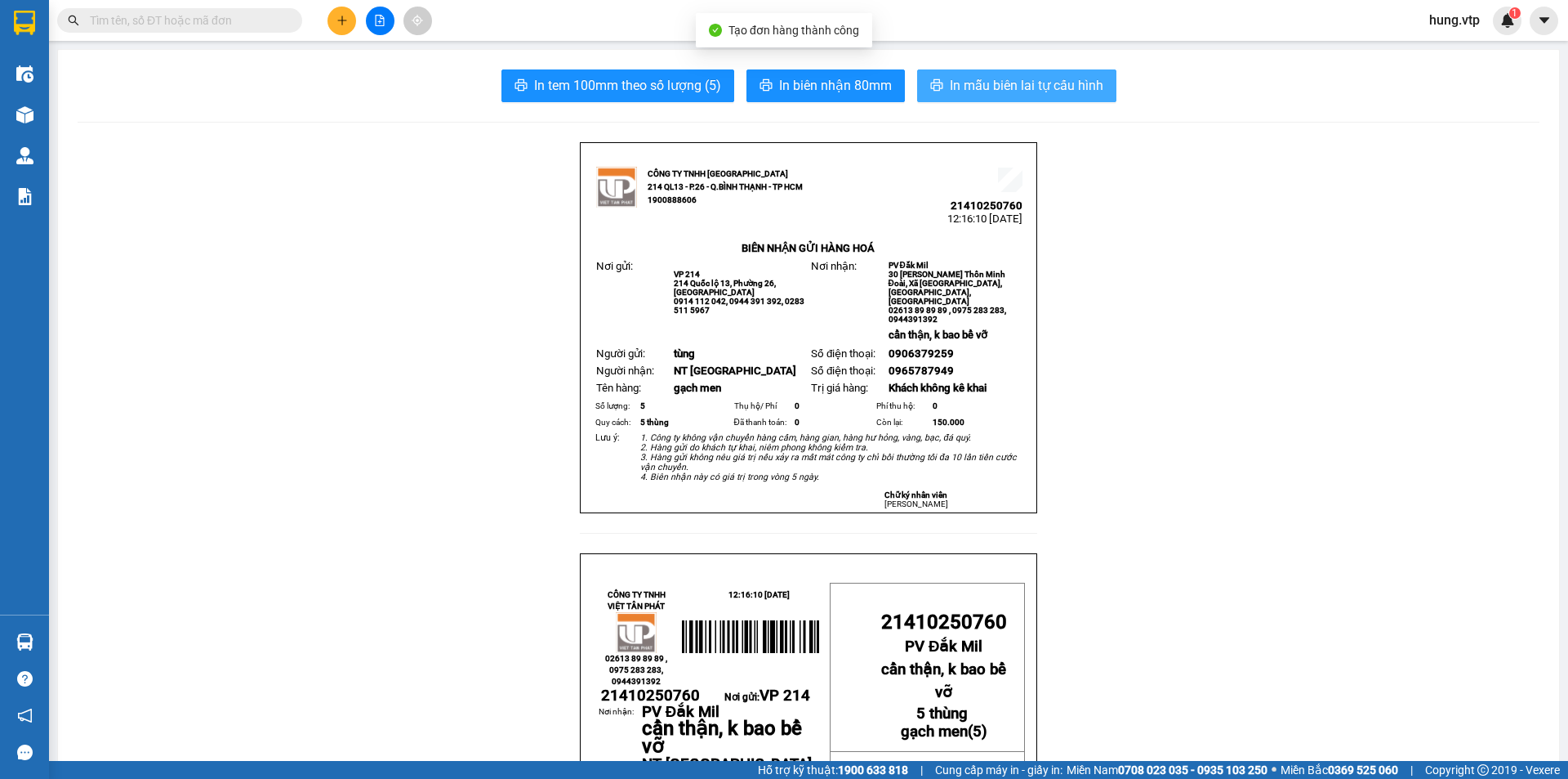
click at [1000, 91] on span "In mẫu biên lai tự cấu hình" at bounding box center [1027, 85] width 154 height 21
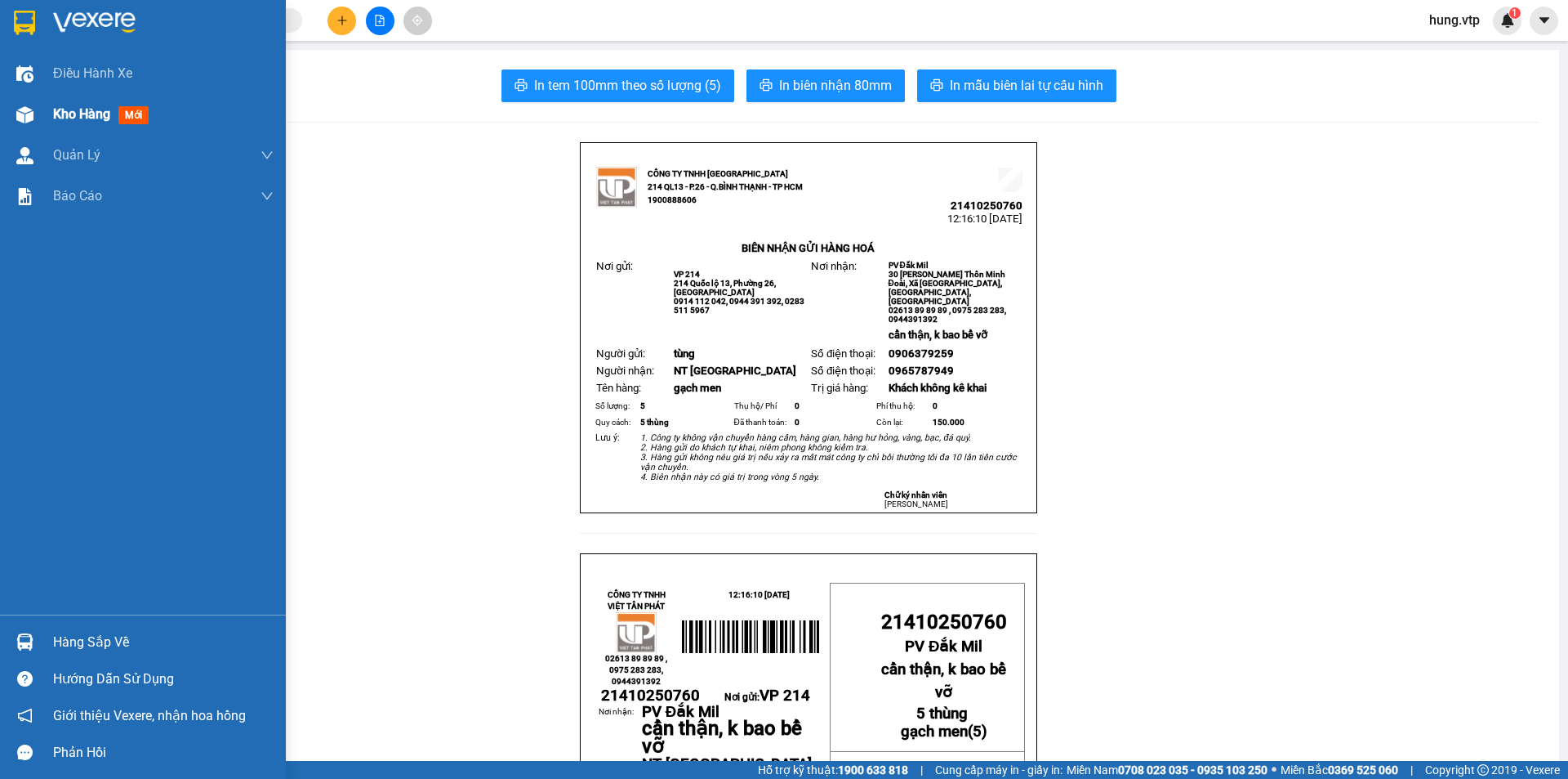
click at [99, 112] on span "Kho hàng" at bounding box center [81, 114] width 57 height 16
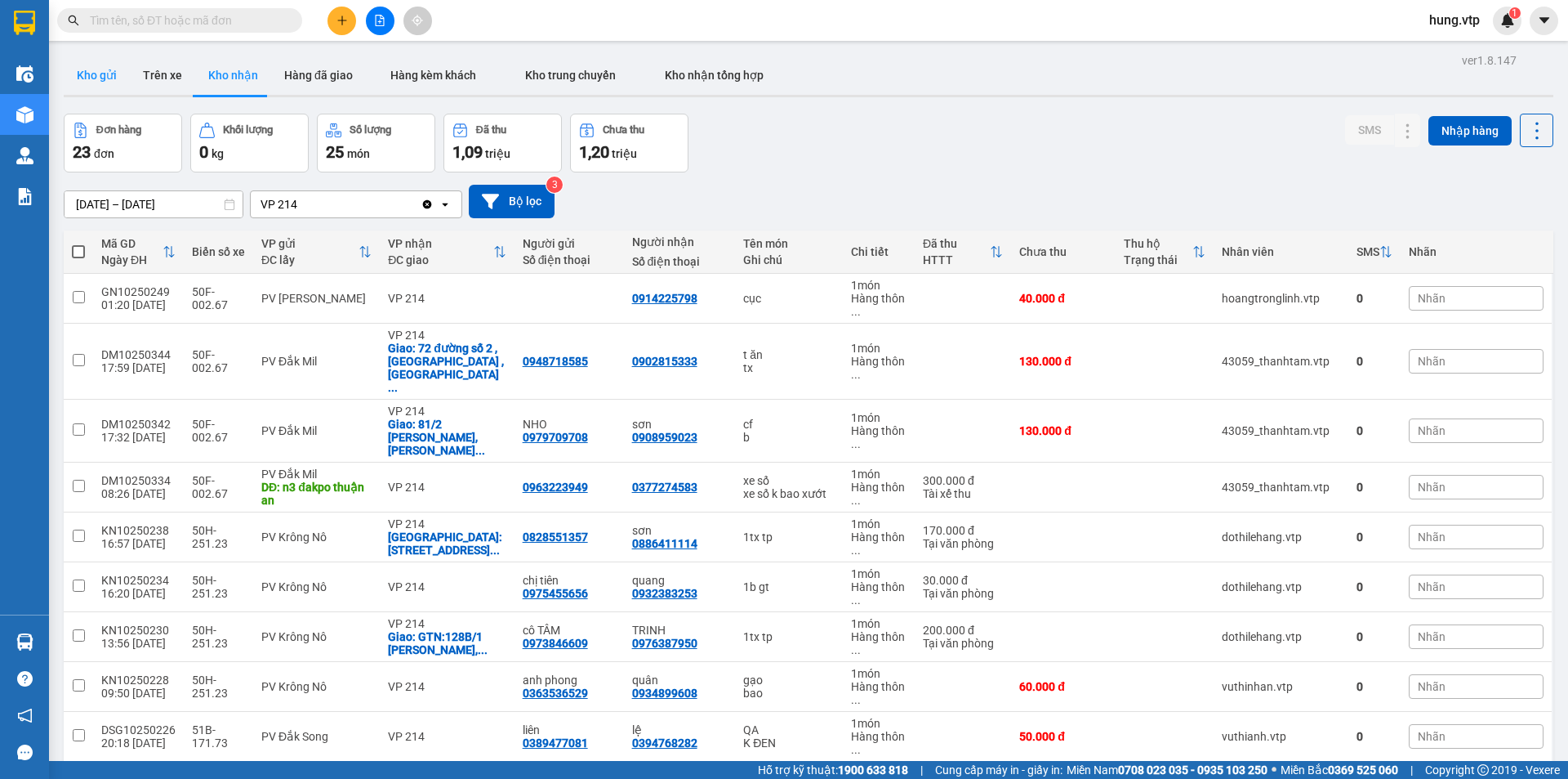
click at [100, 73] on button "Kho gửi" at bounding box center [96, 76] width 66 height 39
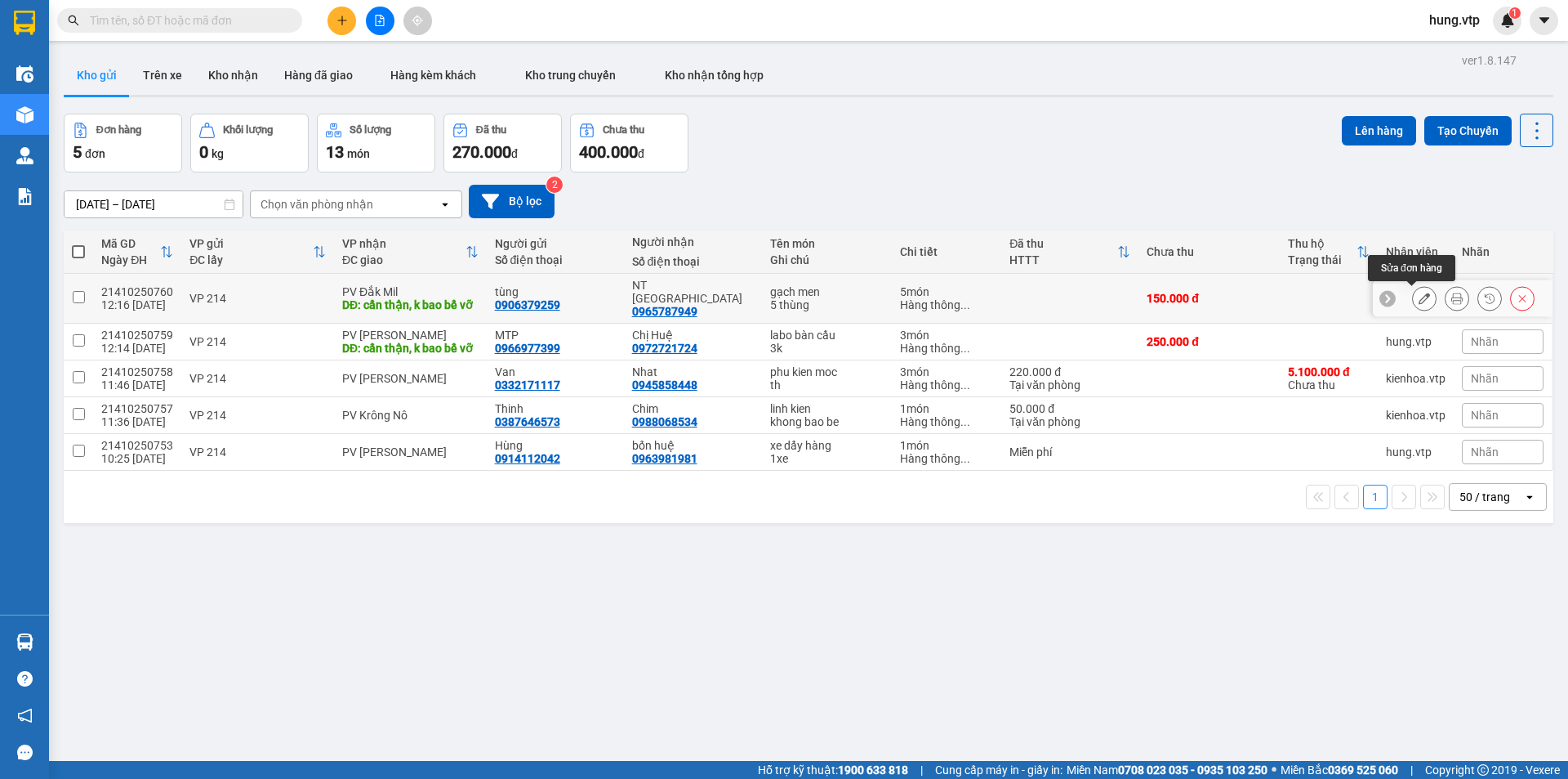
click at [1419, 298] on icon at bounding box center [1425, 298] width 12 height 12
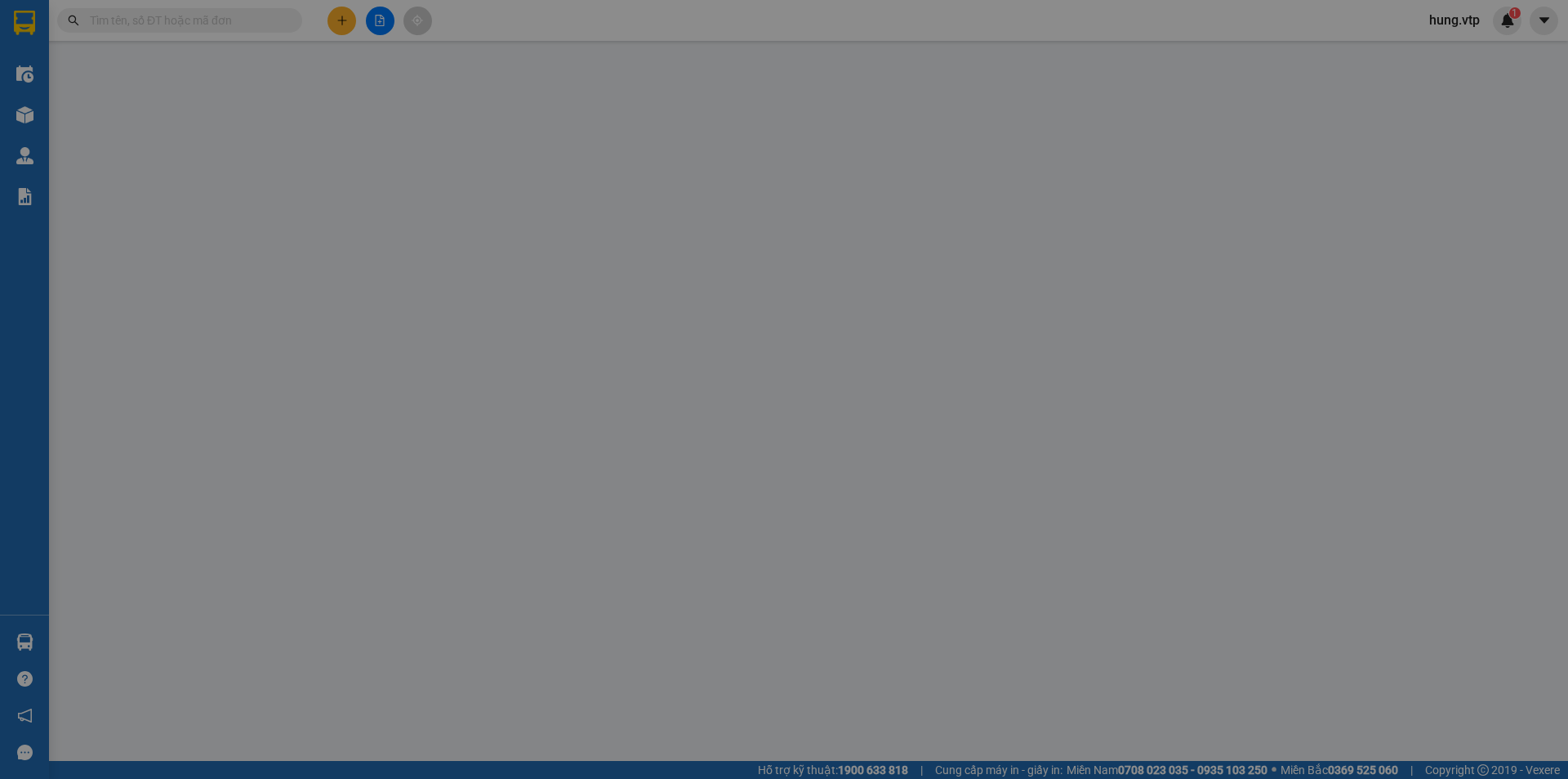
type input "0906379259"
type input "tùng"
type input "0965787949"
type input "NT [GEOGRAPHIC_DATA]"
type input "cẩn thận, k bao bể vỡ"
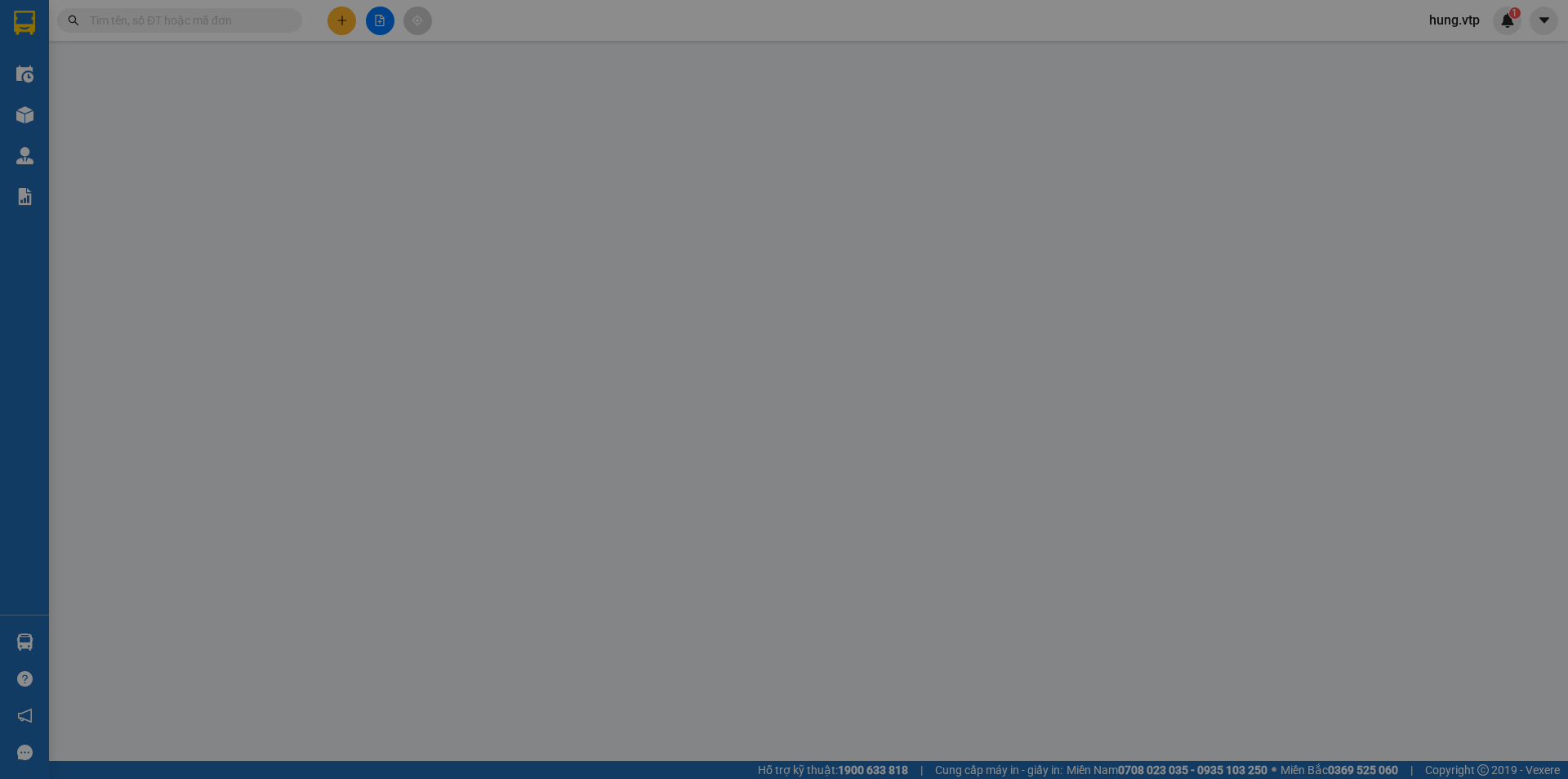
type input "0"
type input "150.000"
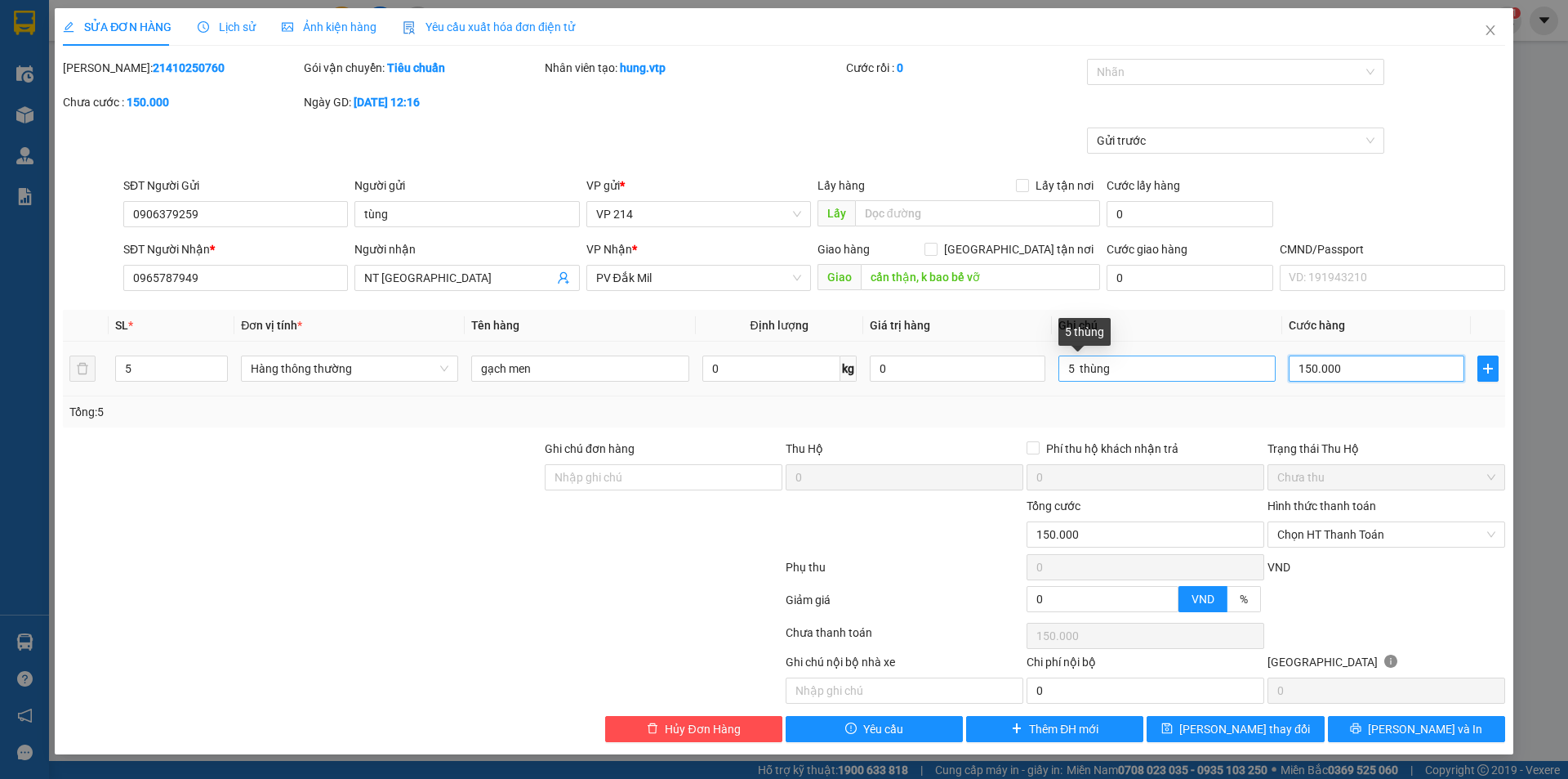
type input "1"
type input "10"
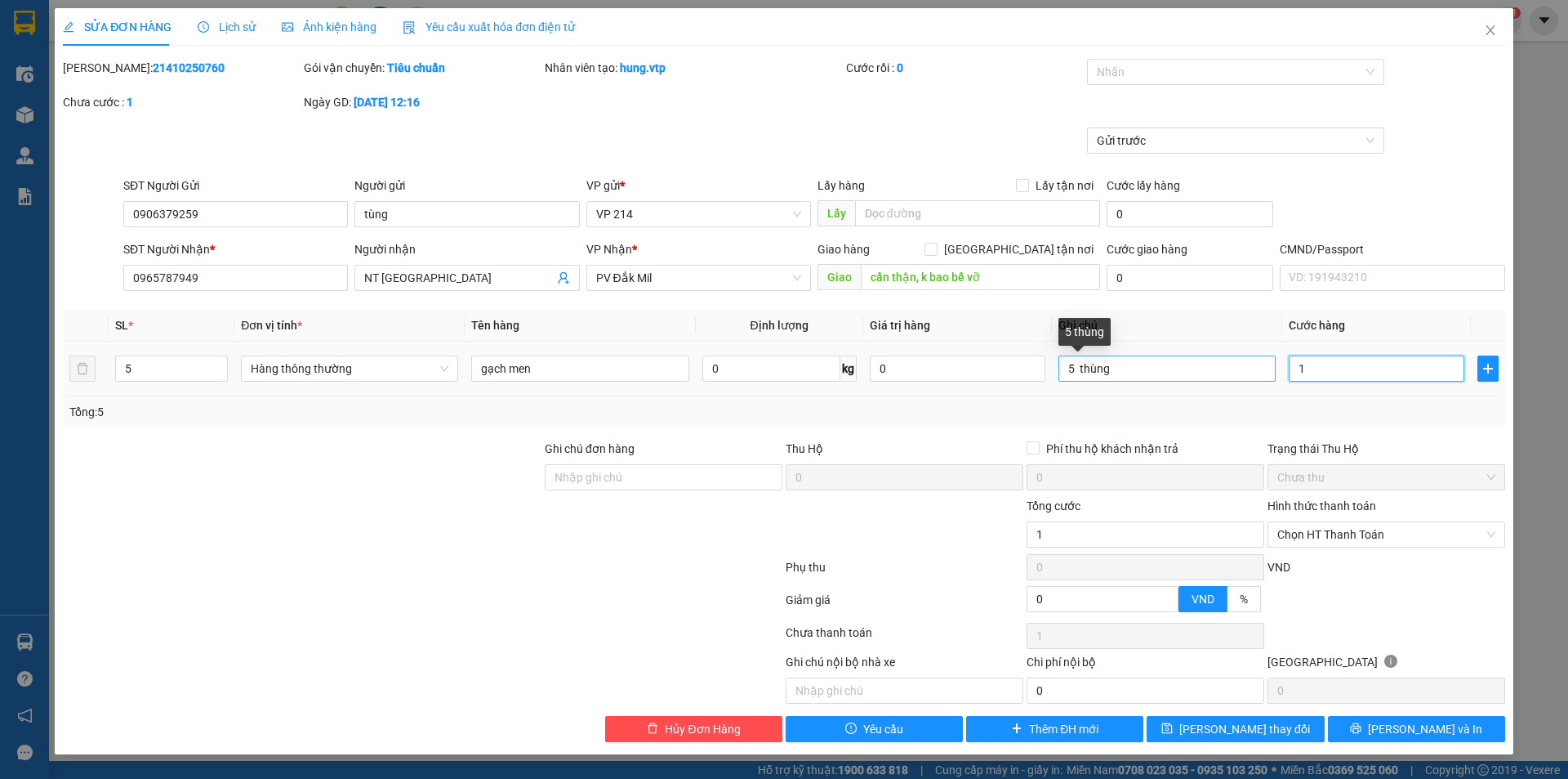
type input "10"
type input "100"
type input "1.000"
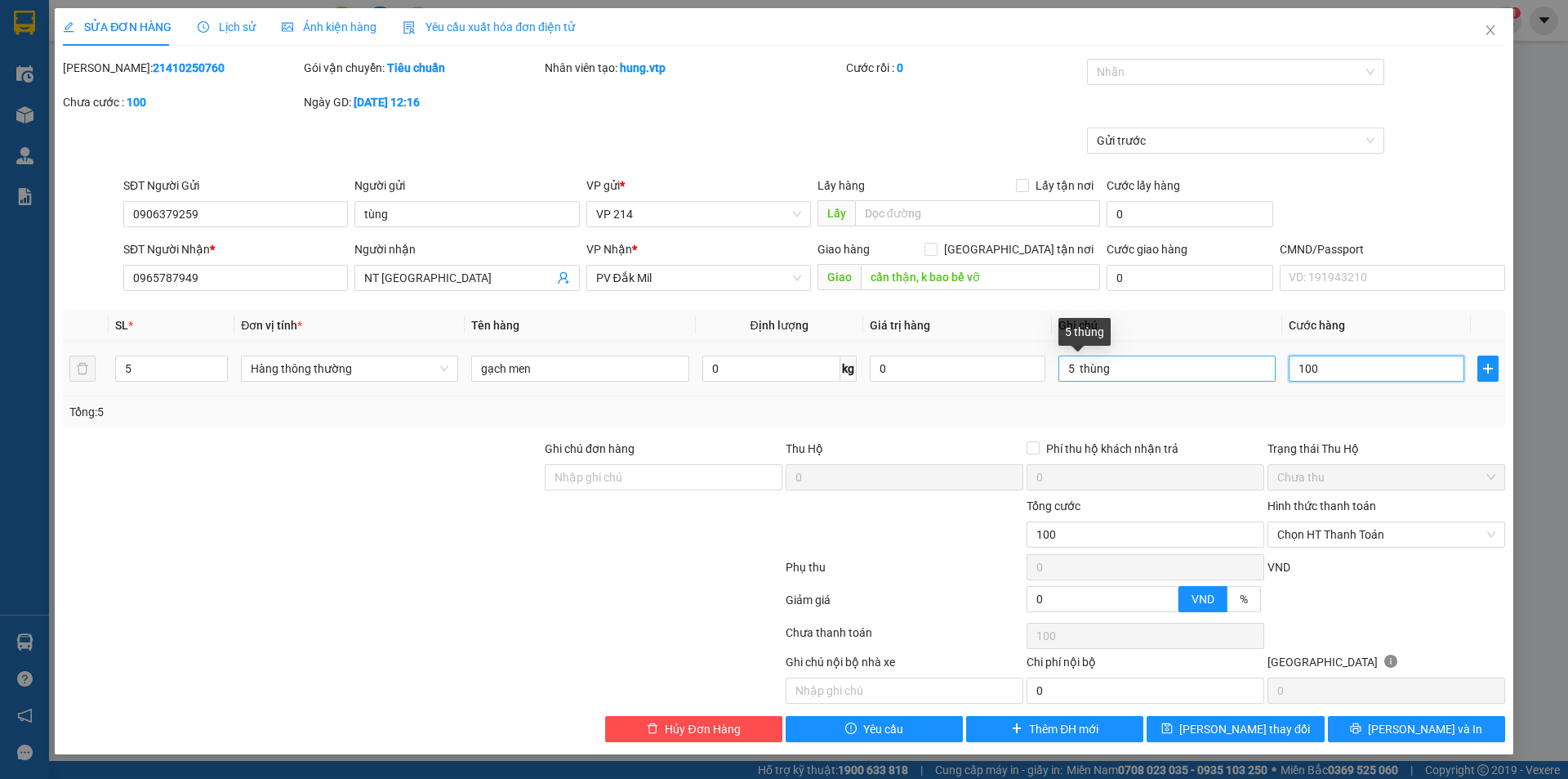
type input "1.000"
type input "10.000"
type input "100.000"
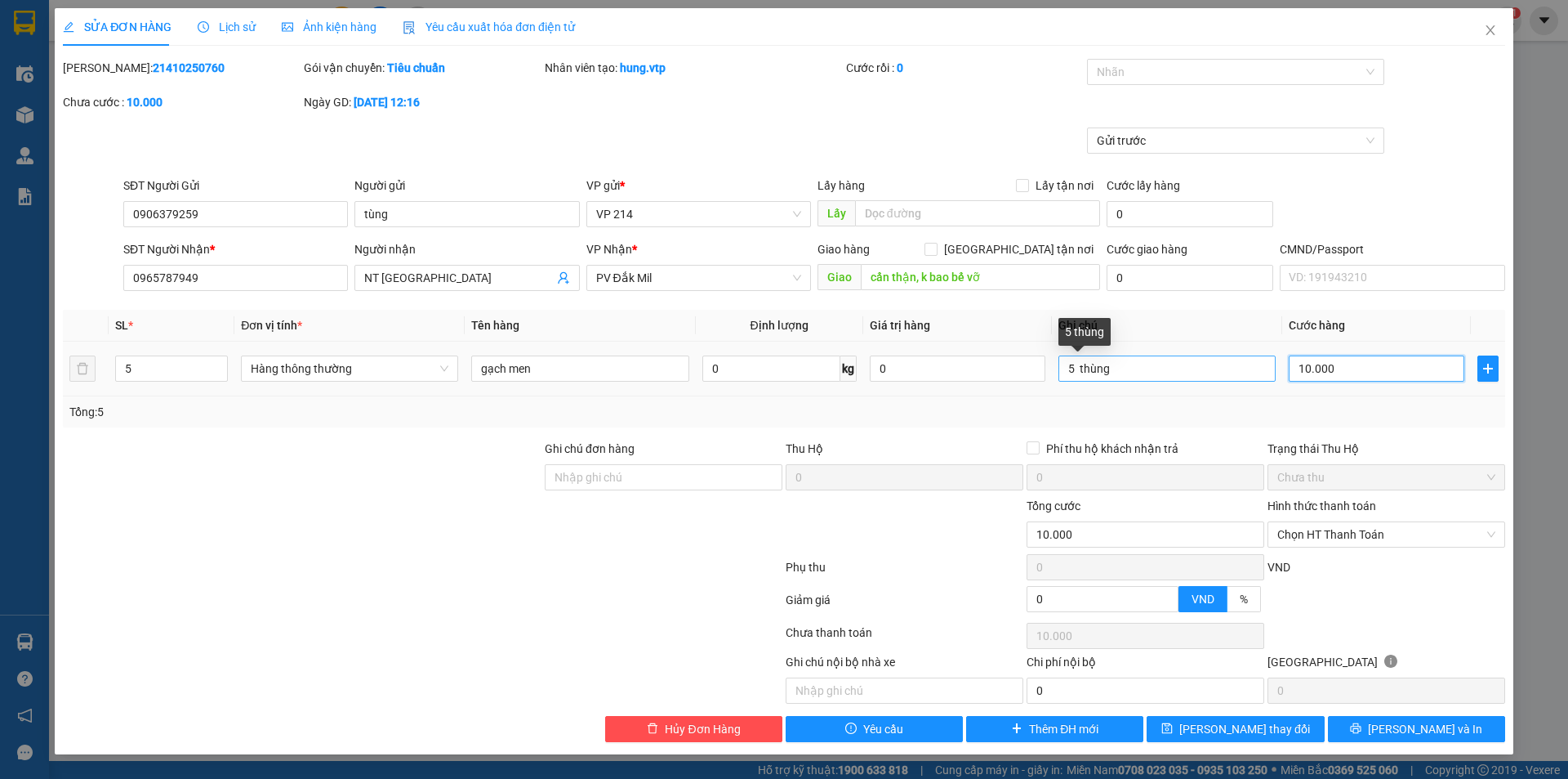
type input "100.000"
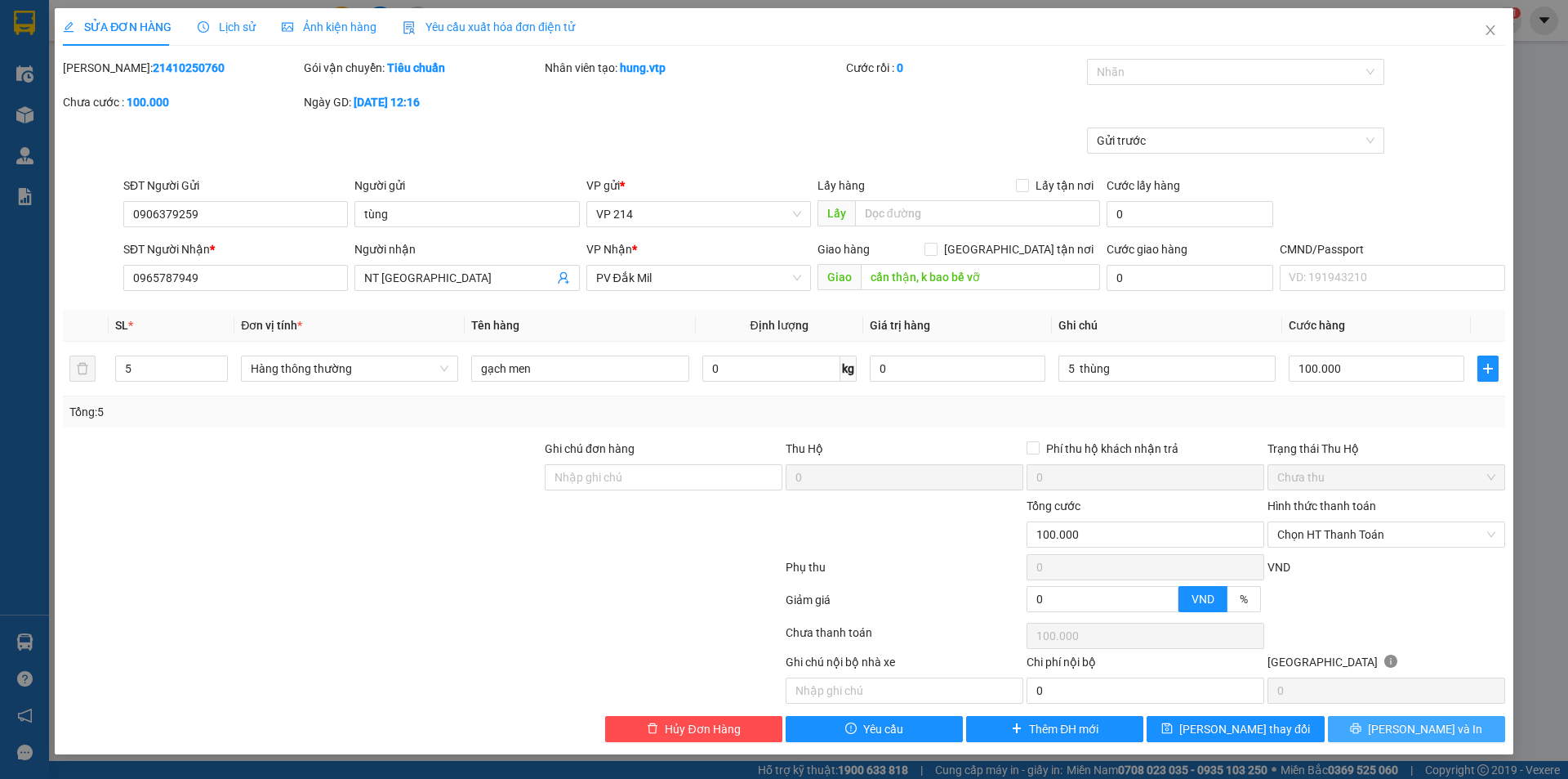
click at [1418, 731] on span "[PERSON_NAME] và In" at bounding box center [1425, 729] width 115 height 18
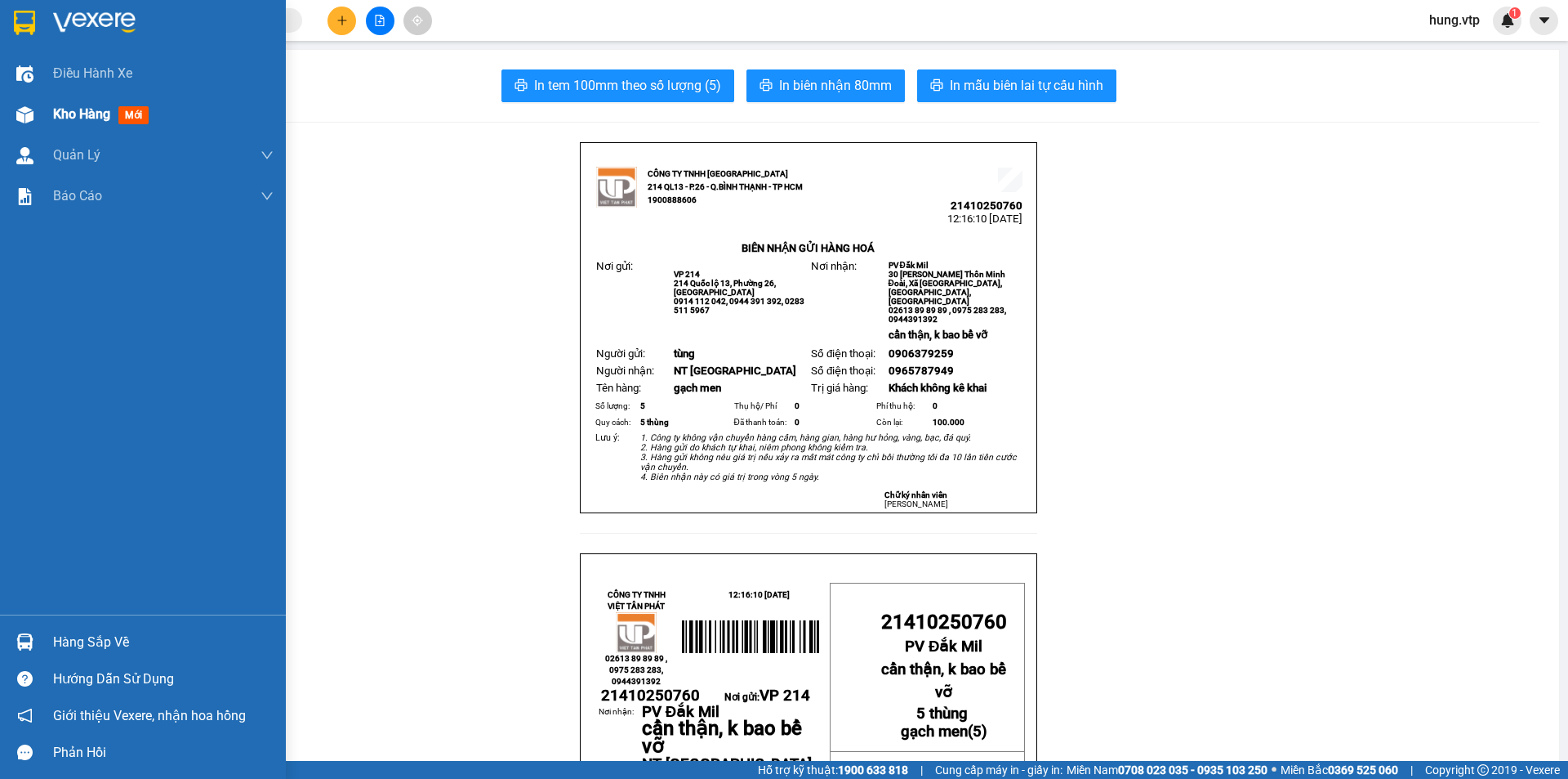
click at [68, 122] on span "Kho hàng" at bounding box center [81, 114] width 57 height 16
